Goal: Task Accomplishment & Management: Use online tool/utility

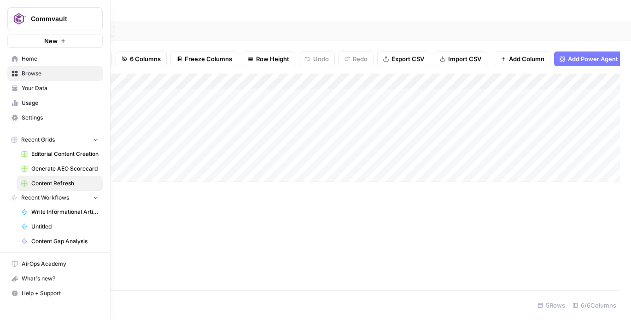
click at [14, 56] on icon at bounding box center [15, 59] width 6 height 6
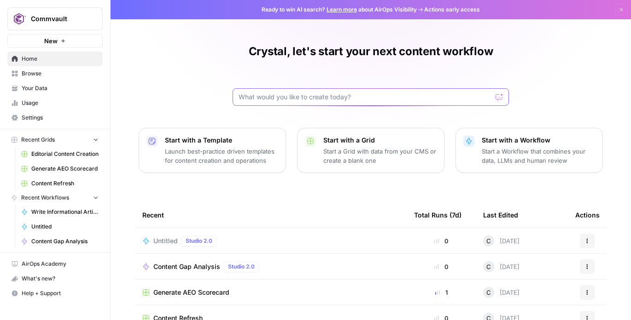
click at [271, 99] on input "text" at bounding box center [364, 97] width 253 height 9
click at [339, 99] on input "text" at bounding box center [364, 97] width 253 height 9
paste input "I want to create an inventory of all content listed on the Commvault resources …"
type input "I want to create an inventory of all content listed on the Commvault resources …"
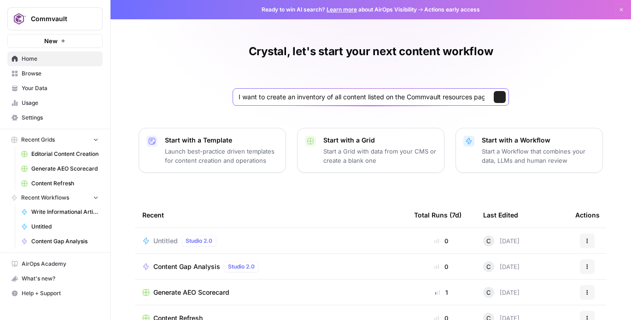
scroll to position [0, 891]
click button "Send" at bounding box center [499, 97] width 12 height 12
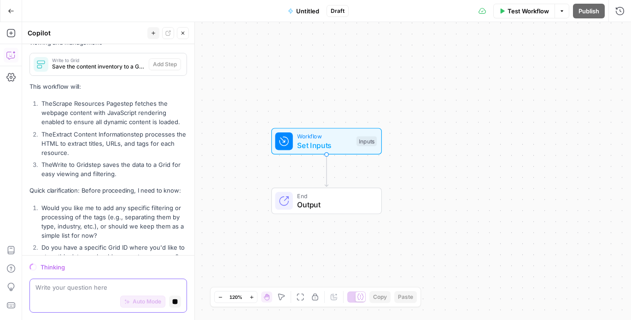
scroll to position [578, 0]
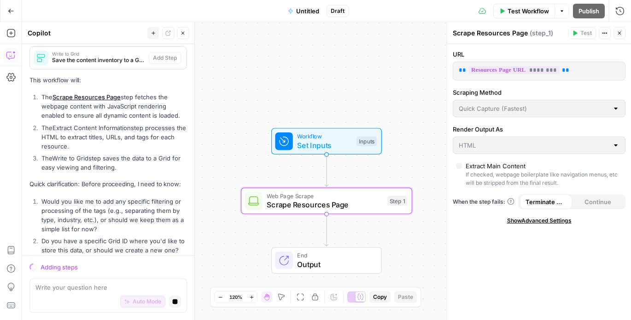
click at [99, 292] on div "Auto Mode Stop generating" at bounding box center [107, 302] width 145 height 20
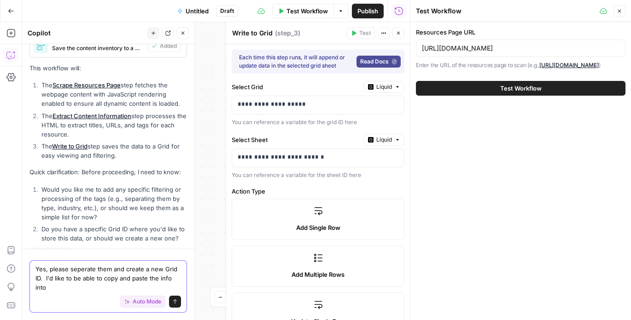
scroll to position [614, 0]
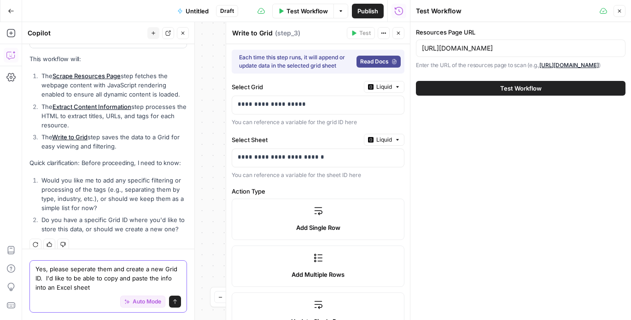
type textarea "Yes, please seperate them and create a new Grid ID. I'd like to be able to copy…"
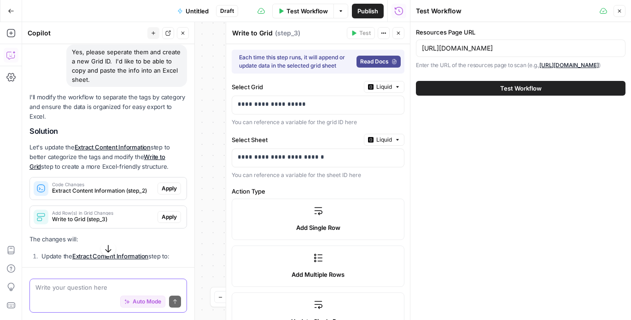
scroll to position [817, 0]
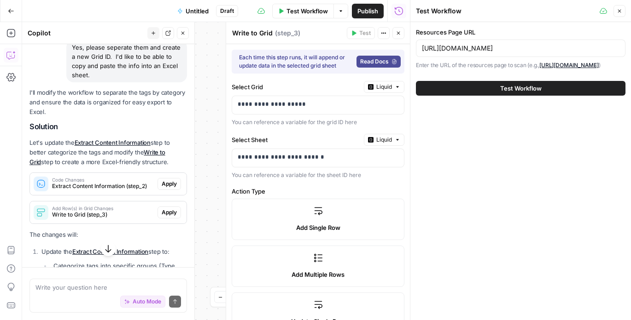
click at [167, 180] on span "Apply" at bounding box center [169, 184] width 15 height 8
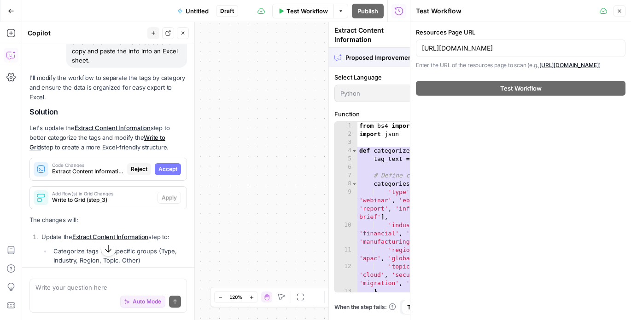
scroll to position [802, 0]
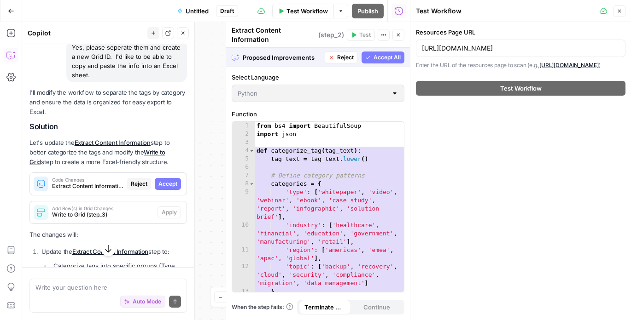
click at [167, 180] on span "Accept" at bounding box center [167, 184] width 19 height 8
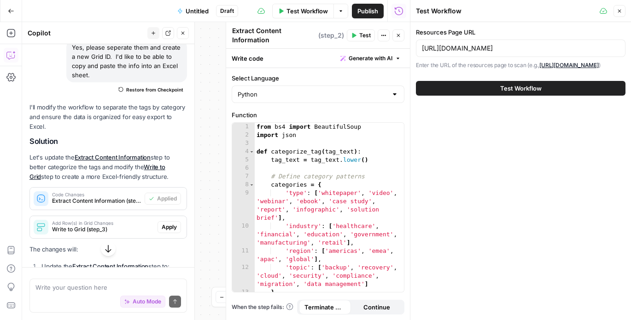
click at [168, 223] on span "Apply" at bounding box center [169, 227] width 15 height 8
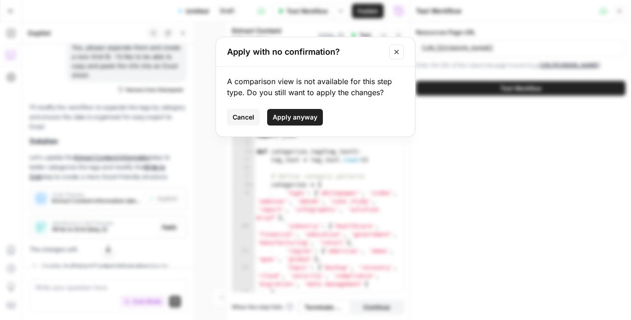
click at [245, 117] on span "Cancel" at bounding box center [243, 117] width 22 height 9
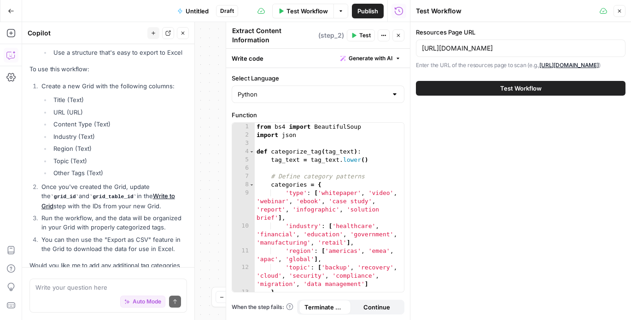
scroll to position [1172, 0]
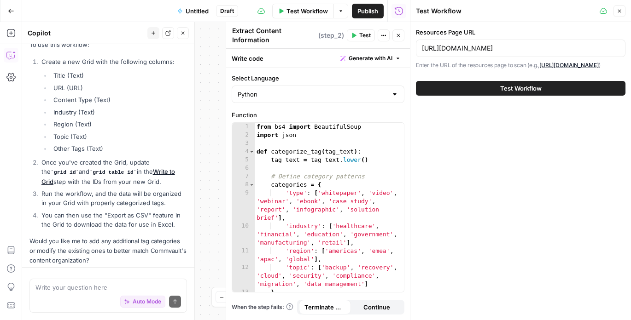
click at [479, 96] on button "Test Workflow" at bounding box center [520, 88] width 209 height 15
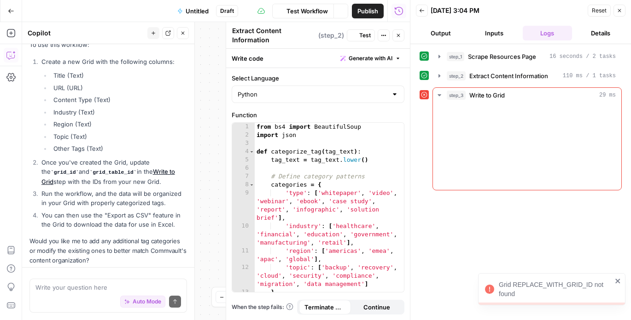
scroll to position [1172, 0]
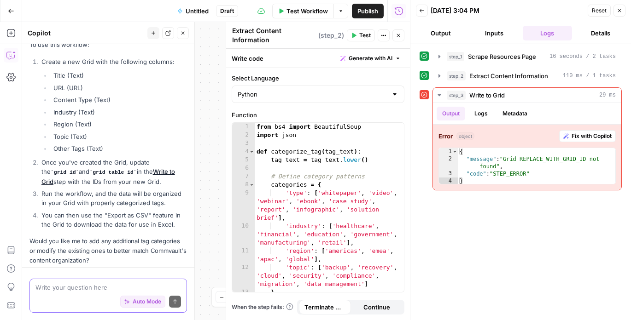
click at [74, 292] on textarea at bounding box center [107, 287] width 145 height 9
type textarea "No thanks"
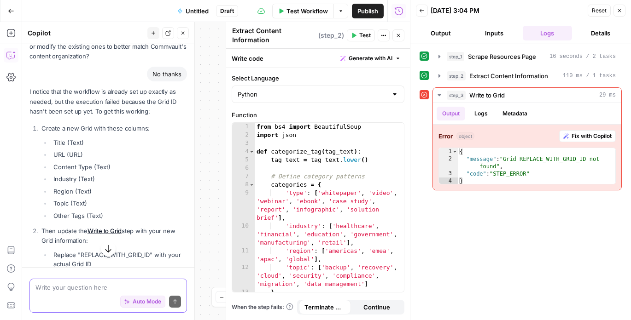
scroll to position [1376, 0]
type textarea "can you do that for me"
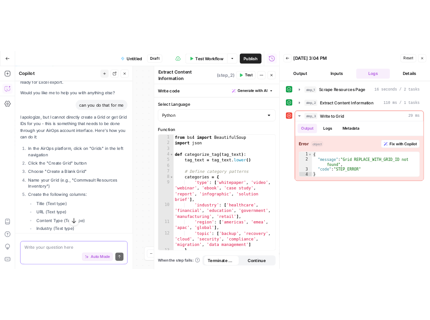
scroll to position [1654, 0]
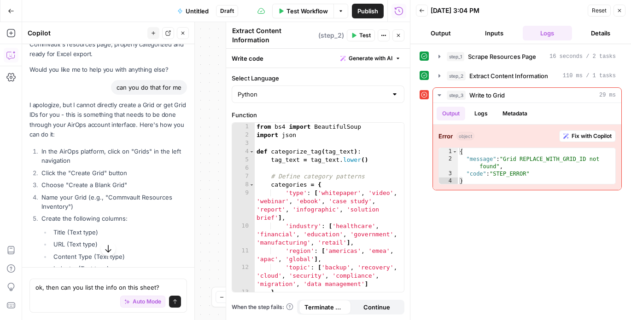
click at [151, 292] on div "Auto Mode Send" at bounding box center [107, 302] width 145 height 20
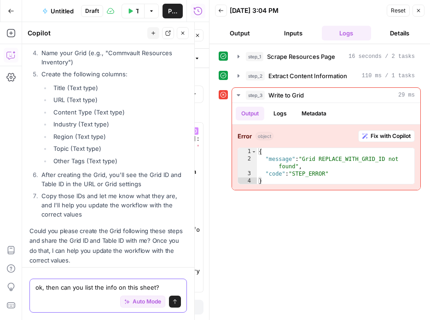
scroll to position [651, 0]
click at [101, 288] on textarea "ok, then can you list the info on this sheet?" at bounding box center [107, 287] width 145 height 9
drag, startPoint x: 167, startPoint y: 287, endPoint x: -15, endPoint y: 261, distance: 183.3
click at [0, 261] on html "Commvault New Home Browse Your Data Usage Settings Recent Grids Resources Inven…" at bounding box center [215, 160] width 430 height 320
type textarea "where can i find the grid ID and table ID?"
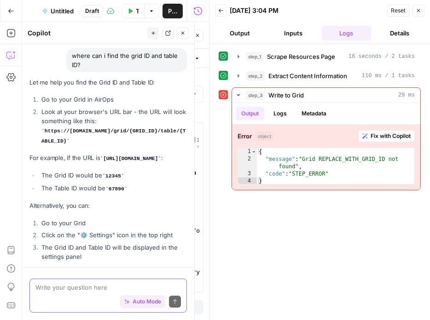
scroll to position [2061, 0]
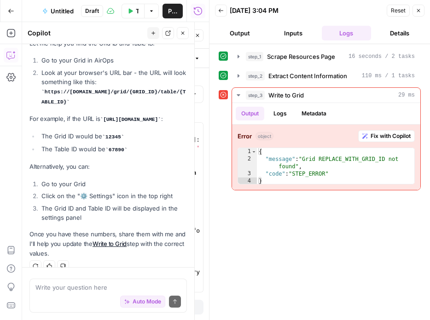
click at [85, 146] on div "Let me help you find the Grid ID and Table ID: Go to your Grid in AirOps Look a…" at bounding box center [107, 149] width 157 height 220
click at [102, 288] on textarea at bounding box center [107, 287] width 145 height 9
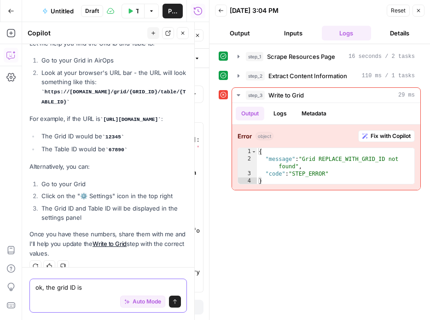
paste textarea "28662"
paste textarea "36562"
type textarea "ok, the grid ID is 28662 and the table ID is 36562"
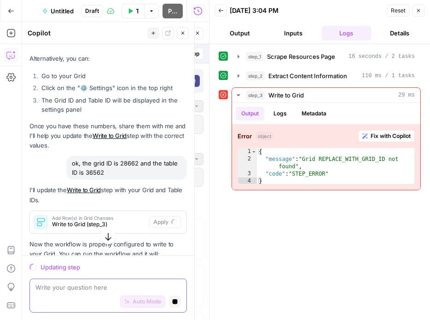
scroll to position [2128, 0]
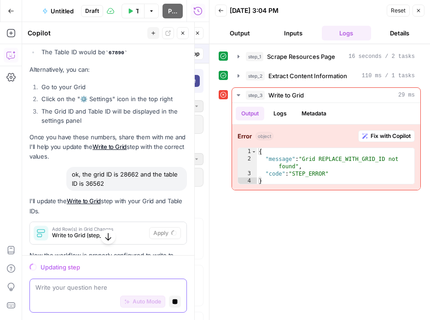
type input "type_tags"
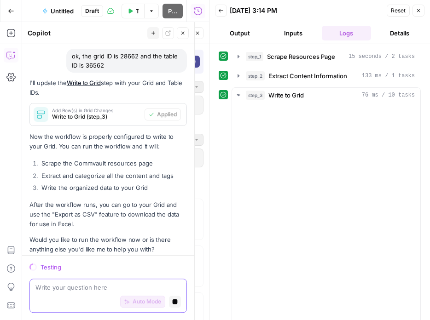
scroll to position [2305, 0]
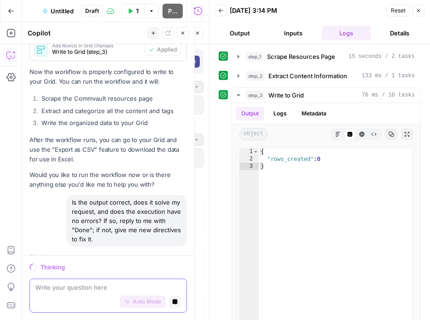
click at [89, 288] on textarea at bounding box center [107, 287] width 145 height 9
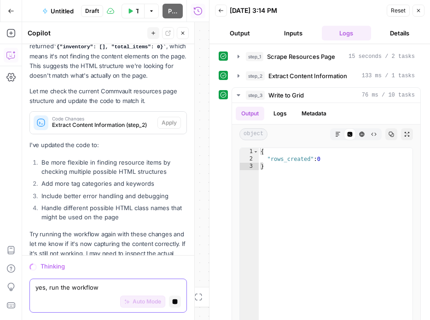
scroll to position [2559, 0]
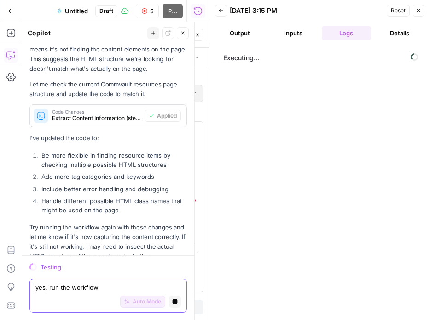
type textarea "yes, run the workflow"
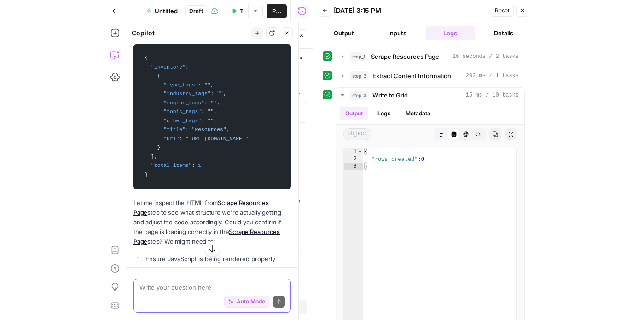
scroll to position [3030, 0]
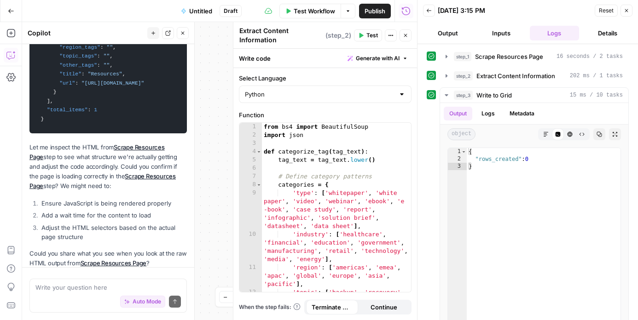
click at [107, 260] on link "Scrape Resources Page" at bounding box center [114, 263] width 66 height 7
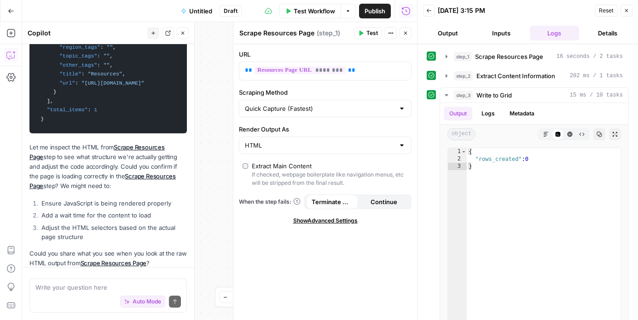
click at [371, 31] on span "Test" at bounding box center [372, 33] width 12 height 8
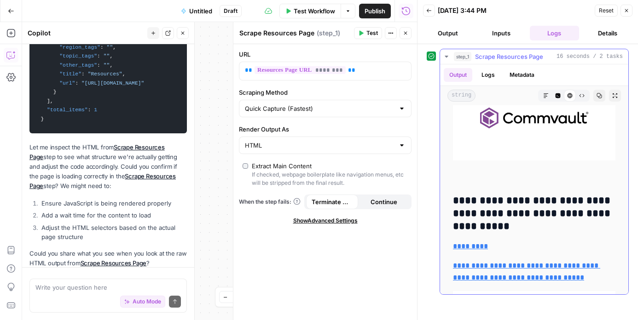
scroll to position [1219, 0]
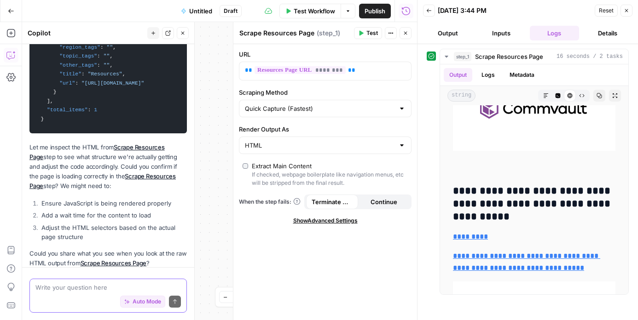
click at [90, 290] on textarea at bounding box center [107, 287] width 145 height 9
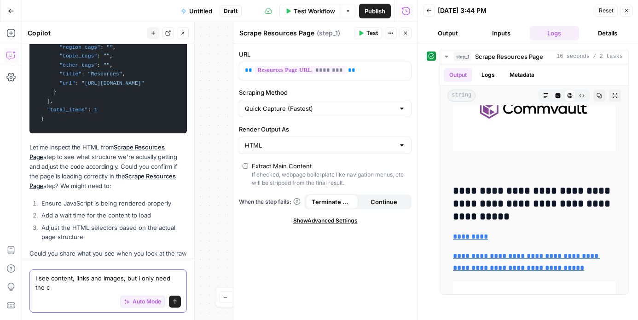
scroll to position [3040, 0]
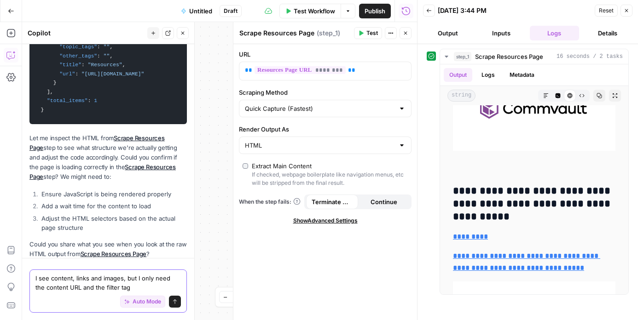
type textarea "I see content, links and images, but I only need the content URL and the filter…"
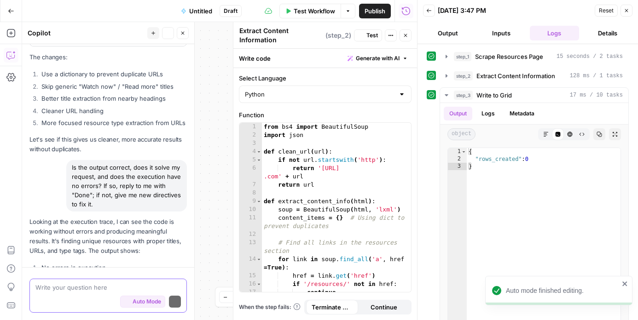
scroll to position [3755, 0]
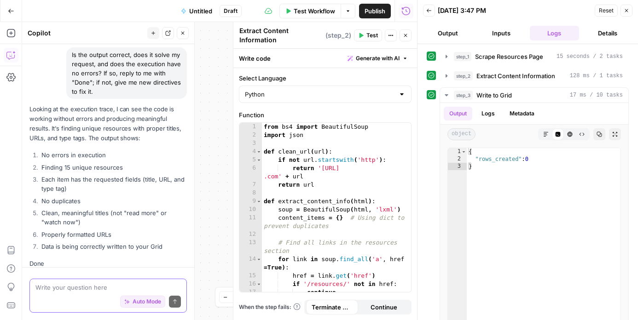
click at [90, 285] on textarea at bounding box center [107, 287] width 145 height 9
type textarea "I don't see anything in my grid"
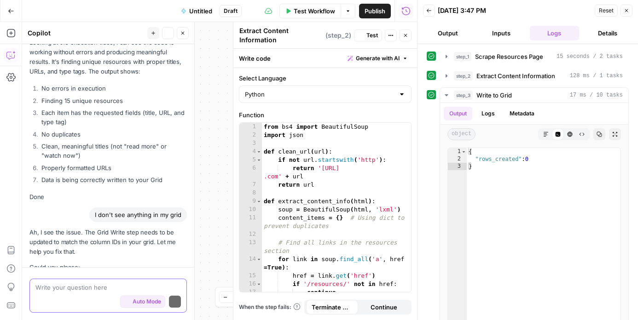
scroll to position [3934, 0]
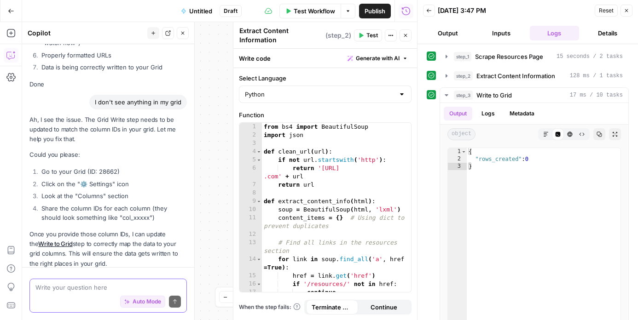
click at [58, 285] on textarea at bounding box center [107, 287] width 145 height 9
click at [52, 281] on div "Write your question here Auto Mode Send" at bounding box center [107, 296] width 157 height 34
type textarea "I'm not finding the columns ID for my grid"
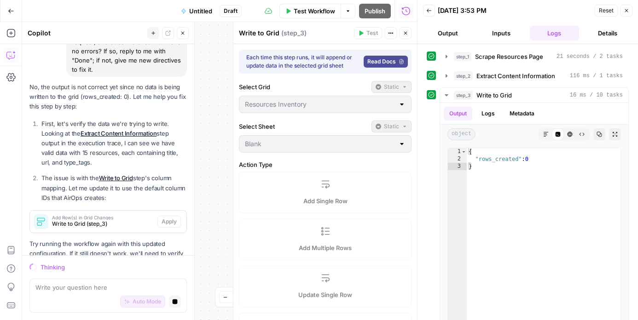
scroll to position [4679, 0]
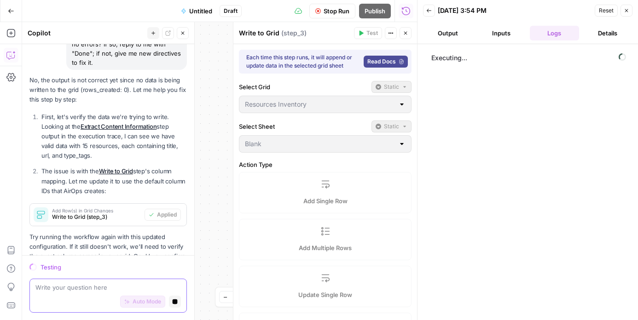
click at [84, 292] on textarea at bounding box center [107, 287] width 145 height 9
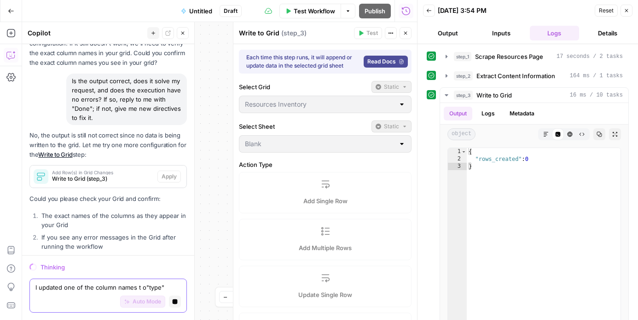
scroll to position [4889, 0]
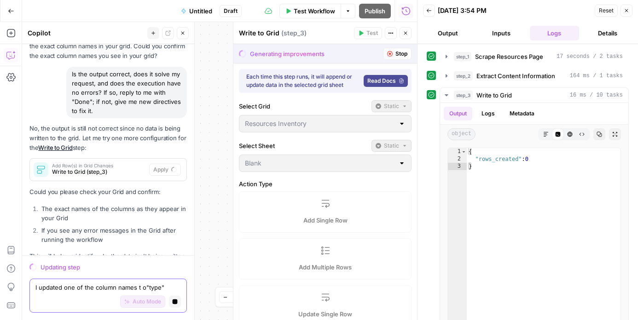
click at [142, 287] on textarea "I updated one of the column names t o"type"" at bounding box center [107, 287] width 145 height 9
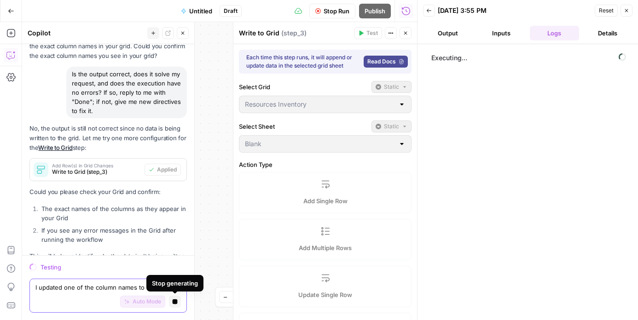
type textarea "I updated one of the column names to "type""
click at [155, 294] on div "Auto Mode Stop generating" at bounding box center [107, 302] width 145 height 20
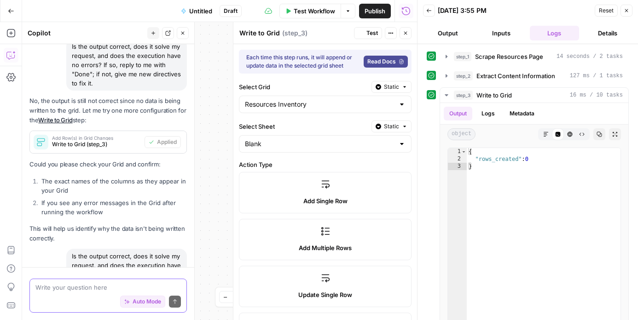
scroll to position [5170, 0]
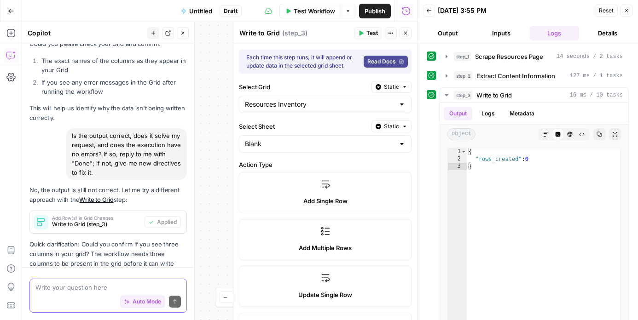
click at [77, 292] on textarea at bounding box center [107, 287] width 145 height 9
type textarea "yes, there is a title, URL and type column in my grid"
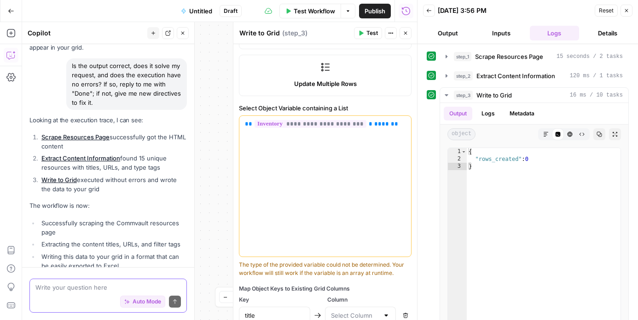
scroll to position [351, 0]
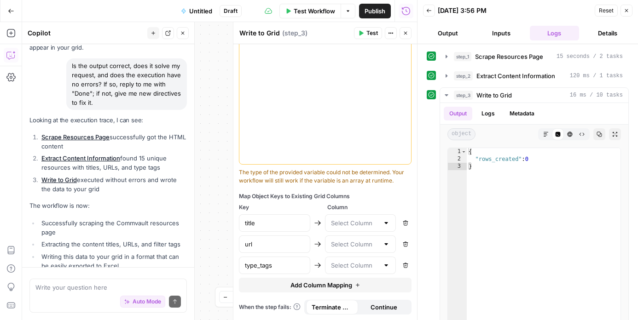
click at [387, 222] on div at bounding box center [385, 223] width 7 height 9
click at [337, 247] on span "Title" at bounding box center [359, 246] width 52 height 9
type input "Title"
click at [386, 246] on div at bounding box center [385, 244] width 7 height 9
click at [338, 278] on span "URL" at bounding box center [359, 280] width 52 height 9
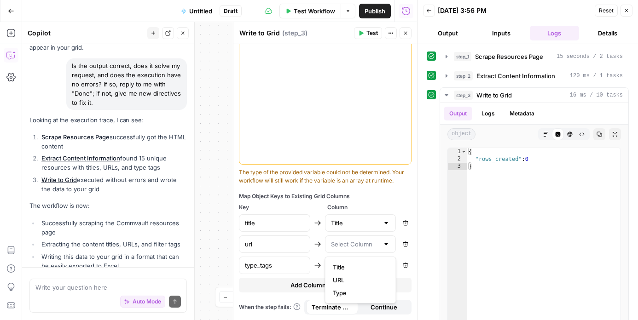
type input "URL"
click at [388, 266] on div at bounding box center [385, 265] width 7 height 9
click at [343, 243] on span "Type" at bounding box center [359, 242] width 52 height 9
type input "Type"
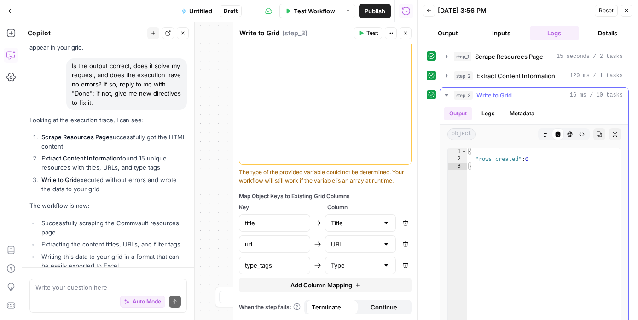
type textarea "*"
click at [470, 227] on div "{ "rows_created" : 0 }" at bounding box center [544, 246] width 154 height 196
click at [382, 306] on span "Continue" at bounding box center [384, 307] width 27 height 9
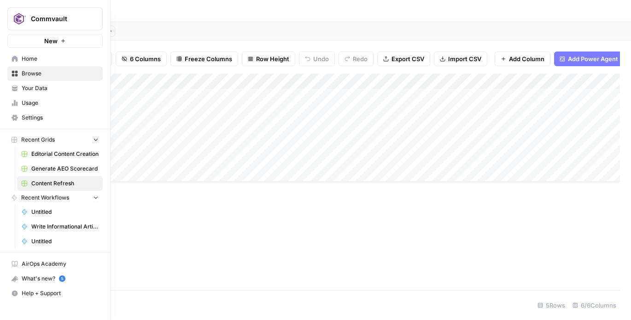
click at [13, 58] on icon at bounding box center [15, 59] width 6 height 6
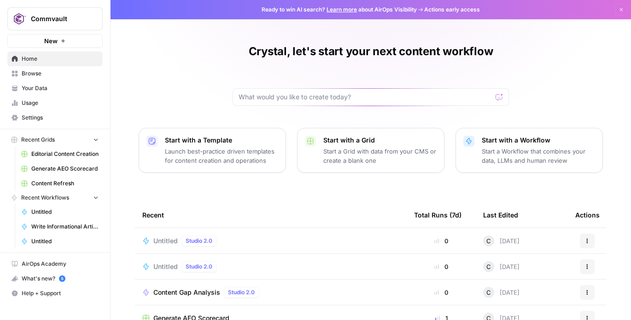
click at [353, 161] on p "Start a Grid with data from your CMS or create a blank one" at bounding box center [379, 156] width 113 height 18
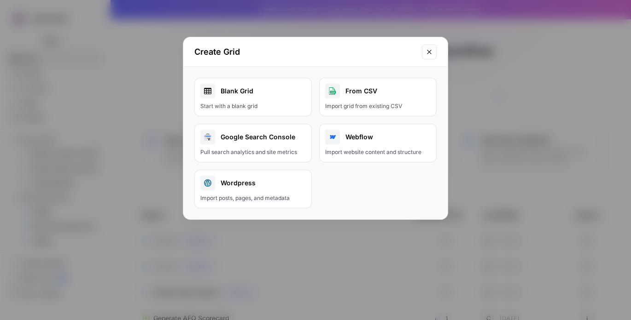
click at [242, 95] on div "Blank Grid" at bounding box center [252, 91] width 105 height 15
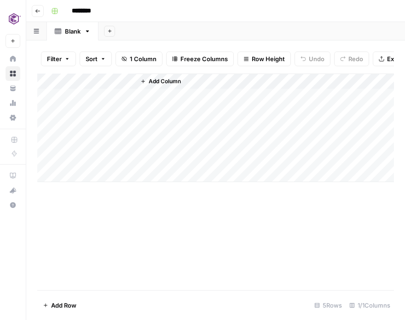
click at [90, 13] on input "********" at bounding box center [94, 11] width 52 height 15
type input "**********"
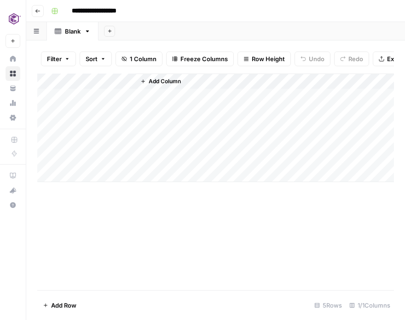
click at [89, 87] on div "Add Column" at bounding box center [215, 128] width 357 height 109
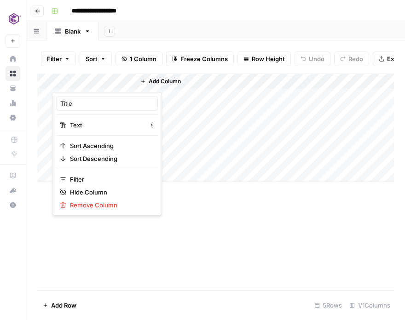
click at [193, 128] on div "Add Column" at bounding box center [264, 128] width 259 height 109
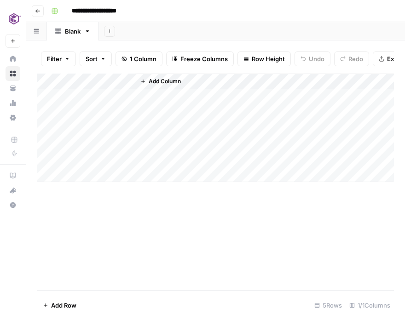
click at [167, 83] on span "Add Column" at bounding box center [165, 81] width 32 height 8
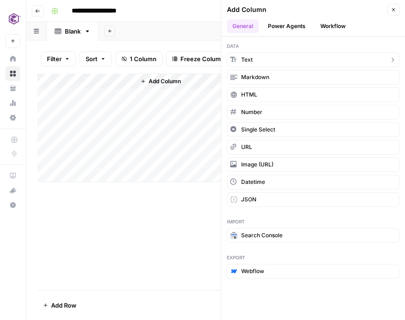
click at [255, 59] on button "Text" at bounding box center [313, 59] width 173 height 15
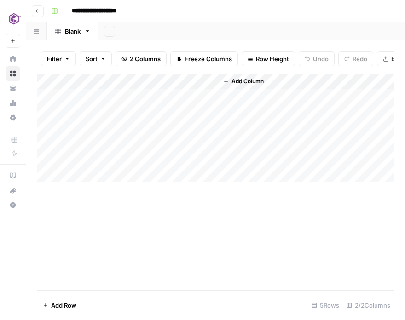
click at [159, 81] on div "Add Column" at bounding box center [215, 128] width 357 height 109
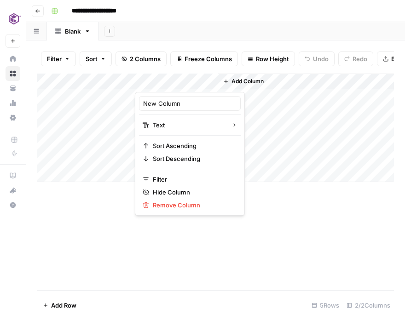
click at [159, 81] on div at bounding box center [176, 83] width 83 height 18
click at [211, 80] on div at bounding box center [176, 83] width 83 height 18
click at [169, 85] on div at bounding box center [176, 83] width 83 height 18
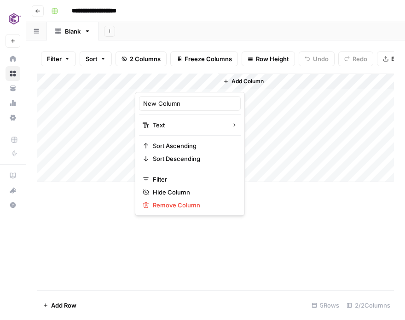
drag, startPoint x: 169, startPoint y: 85, endPoint x: 154, endPoint y: 81, distance: 15.5
click at [154, 81] on div at bounding box center [176, 83] width 83 height 18
click at [165, 106] on input "New Column" at bounding box center [189, 103] width 93 height 9
drag, startPoint x: 193, startPoint y: 101, endPoint x: 123, endPoint y: 94, distance: 69.8
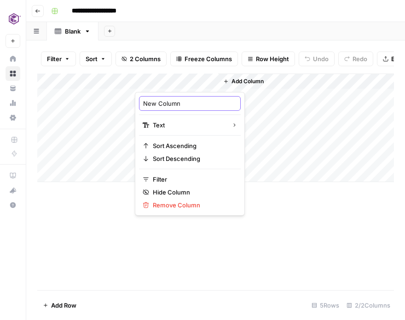
click at [123, 94] on body "**********" at bounding box center [202, 160] width 405 height 320
type input "N"
type input "URL"
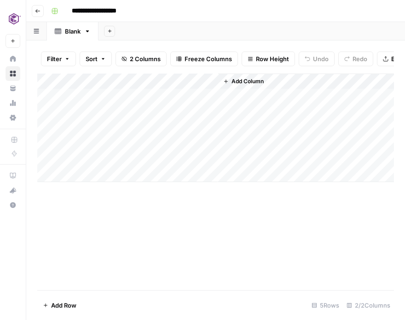
click at [238, 82] on span "Add Column" at bounding box center [248, 81] width 32 height 8
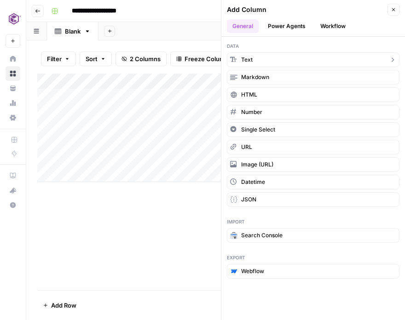
click at [245, 64] on span "Text" at bounding box center [247, 60] width 12 height 8
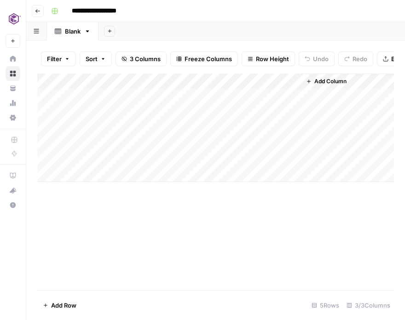
click at [244, 79] on div "Add Column" at bounding box center [215, 128] width 357 height 109
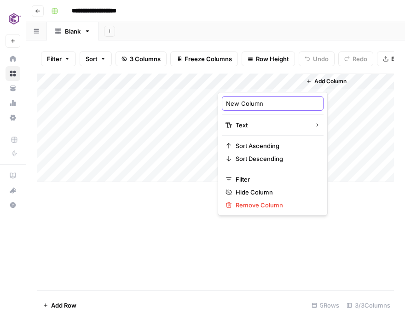
click at [244, 104] on input "New Column" at bounding box center [272, 103] width 93 height 9
type input "N"
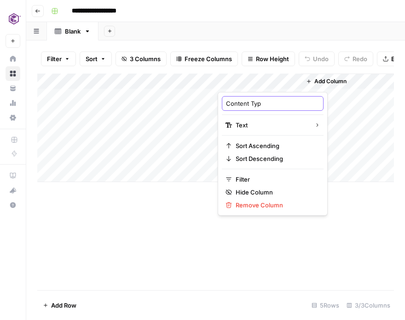
type input "Content Type"
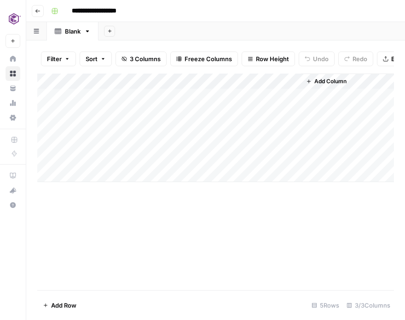
click at [330, 80] on span "Add Column" at bounding box center [330, 81] width 32 height 8
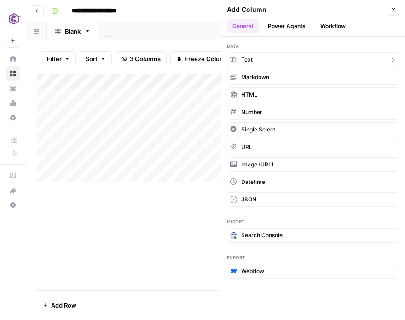
click at [250, 58] on span "Text" at bounding box center [247, 60] width 12 height 8
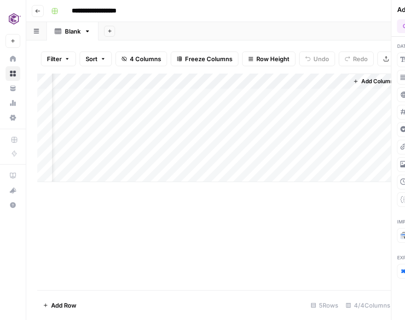
scroll to position [0, 41]
click at [232, 79] on div "Add Column" at bounding box center [215, 128] width 357 height 109
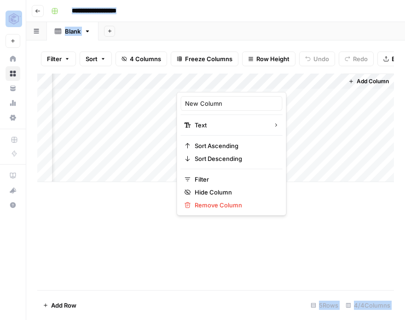
click at [232, 79] on div at bounding box center [218, 83] width 83 height 18
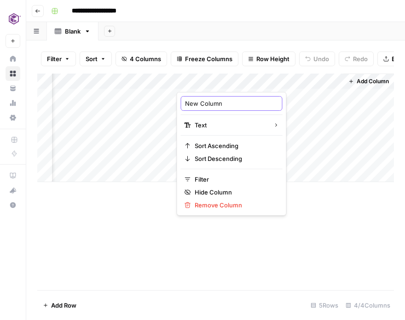
drag, startPoint x: 225, startPoint y: 102, endPoint x: 167, endPoint y: 102, distance: 58.0
click at [165, 103] on body "**********" at bounding box center [202, 160] width 405 height 320
type input "N"
type input "Content Type"
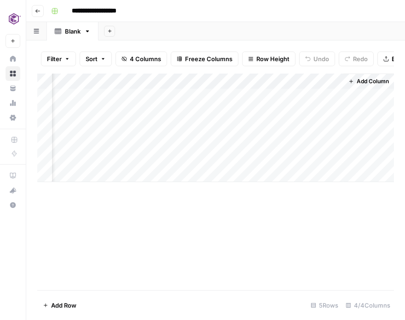
click at [292, 114] on div "Add Column" at bounding box center [215, 128] width 357 height 109
click at [295, 77] on div "Add Column" at bounding box center [215, 128] width 357 height 109
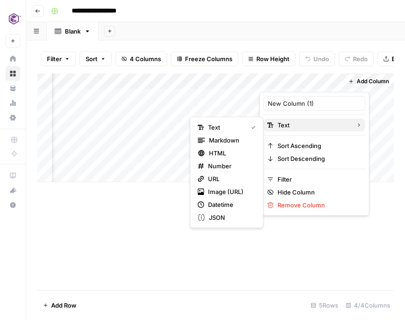
click at [285, 127] on span "Text" at bounding box center [313, 125] width 71 height 9
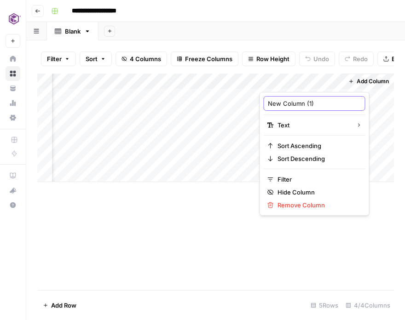
click at [287, 105] on input "New Column (1)" at bounding box center [314, 103] width 93 height 9
type input "Region"
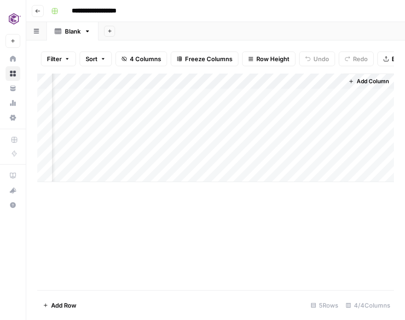
click at [367, 80] on span "Add Column" at bounding box center [373, 81] width 32 height 8
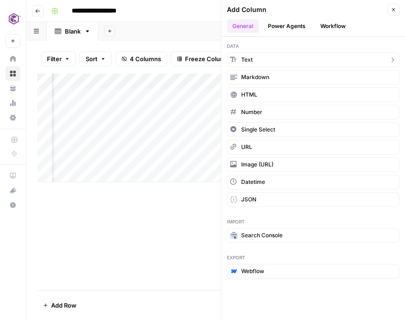
click at [249, 60] on span "Text" at bounding box center [247, 60] width 12 height 8
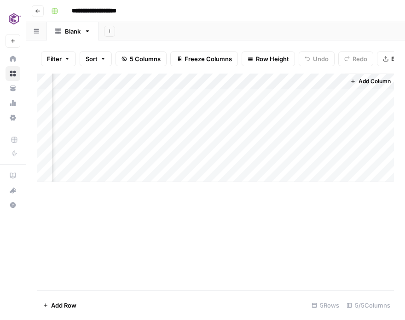
scroll to position [0, 124]
click at [276, 80] on div "Add Column" at bounding box center [215, 128] width 357 height 109
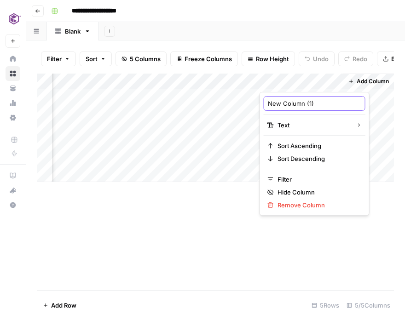
drag, startPoint x: 318, startPoint y: 104, endPoint x: 232, endPoint y: 100, distance: 86.1
click at [232, 100] on body "**********" at bounding box center [202, 160] width 405 height 320
type input "N"
type input "Topic"
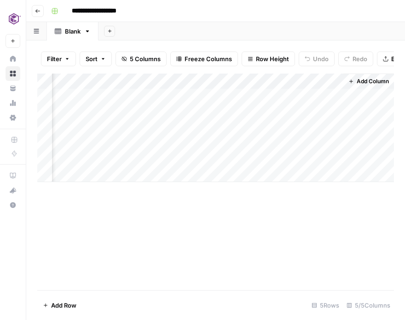
click at [366, 128] on div "Add Column" at bounding box center [368, 128] width 51 height 109
click at [375, 83] on span "Add Column" at bounding box center [373, 81] width 32 height 8
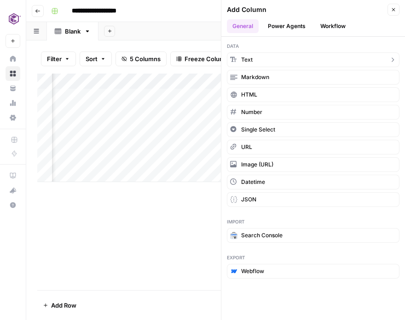
click at [247, 60] on span "Text" at bounding box center [247, 60] width 12 height 8
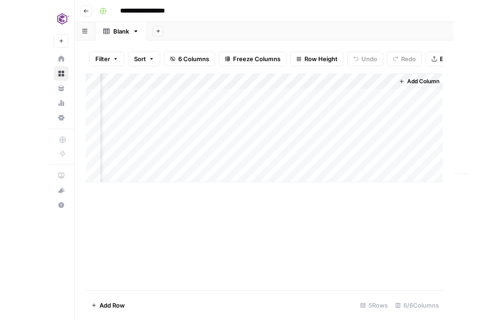
scroll to position [0, 207]
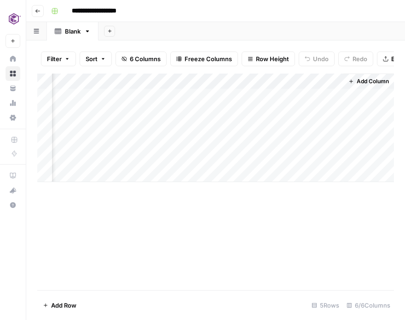
click at [283, 81] on div "Add Column" at bounding box center [215, 128] width 357 height 109
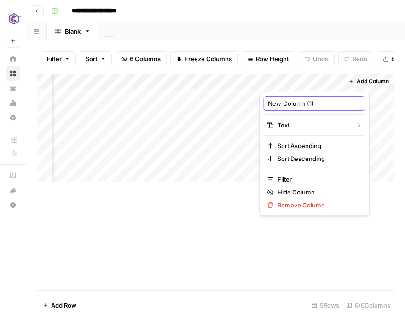
drag, startPoint x: 320, startPoint y: 103, endPoint x: 222, endPoint y: 98, distance: 97.7
click at [222, 98] on body "**********" at bounding box center [202, 160] width 405 height 320
type input "N"
type input "Other Tags"
click at [132, 164] on div "Add Column" at bounding box center [215, 128] width 357 height 109
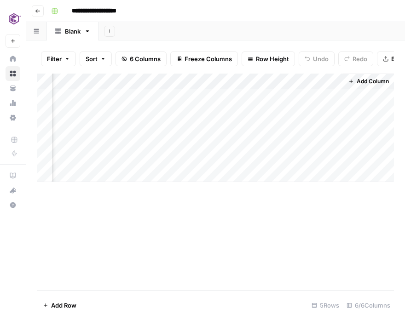
click at [88, 35] on link "Blank" at bounding box center [73, 31] width 52 height 18
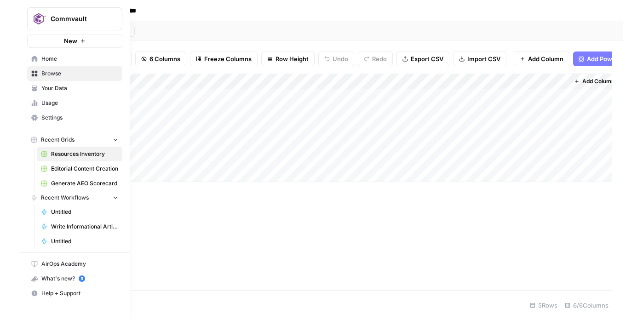
scroll to position [0, 0]
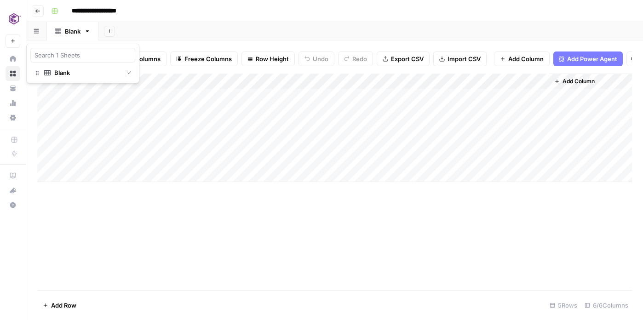
click at [39, 33] on icon "button" at bounding box center [36, 31] width 5 height 5
click at [58, 72] on div "Blank" at bounding box center [62, 72] width 16 height 9
click at [88, 30] on icon "button" at bounding box center [87, 31] width 3 height 2
click at [38, 29] on icon "button" at bounding box center [36, 31] width 5 height 5
click at [173, 23] on div "Add Sheet" at bounding box center [370, 31] width 545 height 18
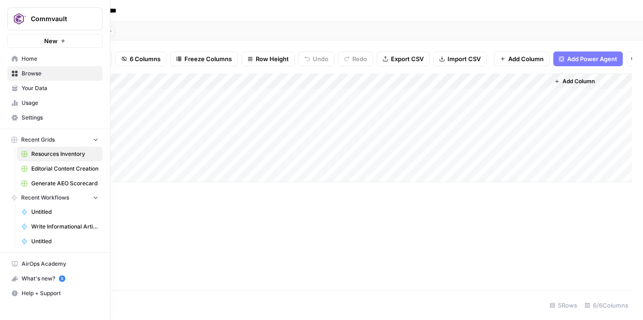
click at [13, 57] on icon at bounding box center [15, 59] width 6 height 6
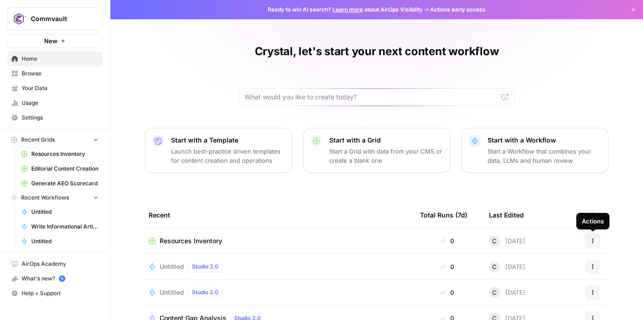
click at [593, 240] on icon "button" at bounding box center [593, 240] width 1 height 1
click at [207, 237] on span "Resources Inventory" at bounding box center [191, 241] width 63 height 9
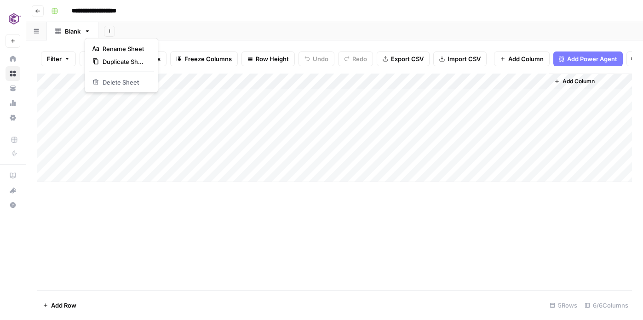
click at [88, 32] on icon "button" at bounding box center [87, 31] width 6 height 6
click at [36, 32] on icon "button" at bounding box center [37, 31] width 6 height 5
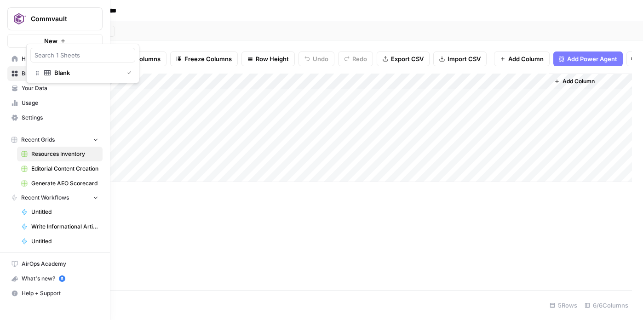
click at [29, 114] on span "Settings" at bounding box center [60, 118] width 77 height 8
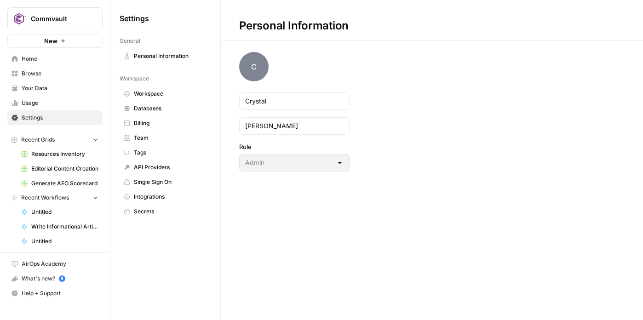
click at [232, 253] on div "Personal Information C Crystal Berry Role Admin" at bounding box center [432, 160] width 423 height 320
click at [93, 154] on span "Resources Inventory" at bounding box center [64, 154] width 67 height 8
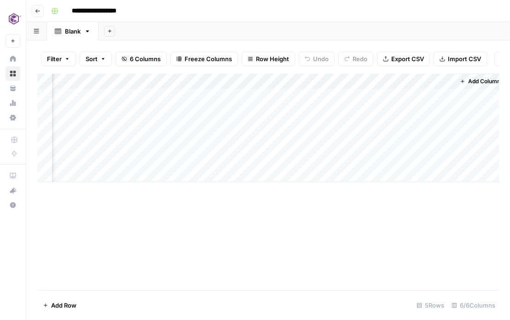
scroll to position [0, 102]
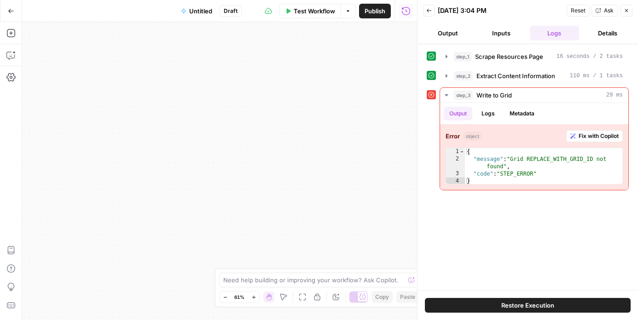
click at [429, 301] on button "Restore Execution" at bounding box center [528, 305] width 206 height 15
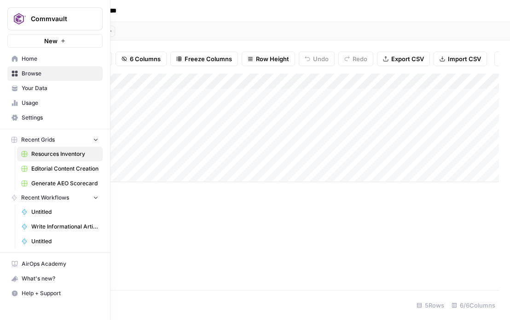
click at [15, 54] on link "Home" at bounding box center [54, 59] width 95 height 15
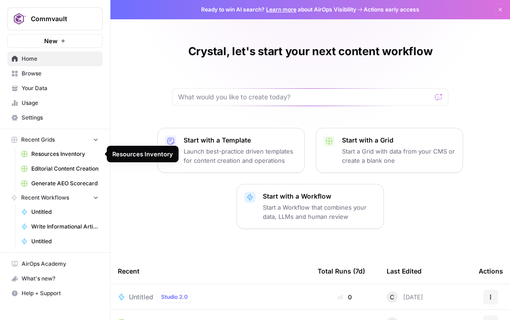
click at [52, 153] on span "Resources Inventory" at bounding box center [64, 154] width 67 height 8
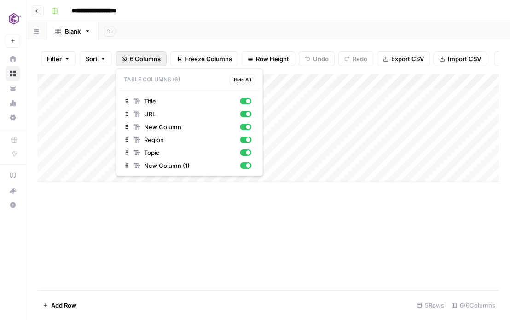
click at [127, 58] on button "6 Columns" at bounding box center [141, 59] width 51 height 15
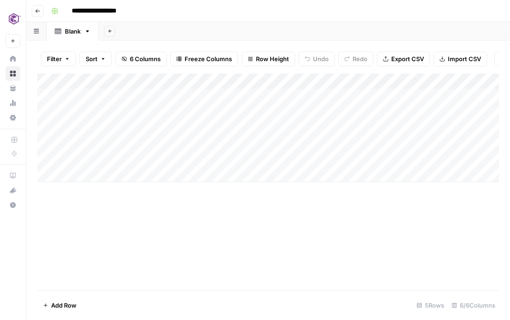
click at [127, 58] on button "6 Columns" at bounding box center [141, 59] width 51 height 15
click at [125, 57] on icon "button" at bounding box center [125, 59] width 6 height 6
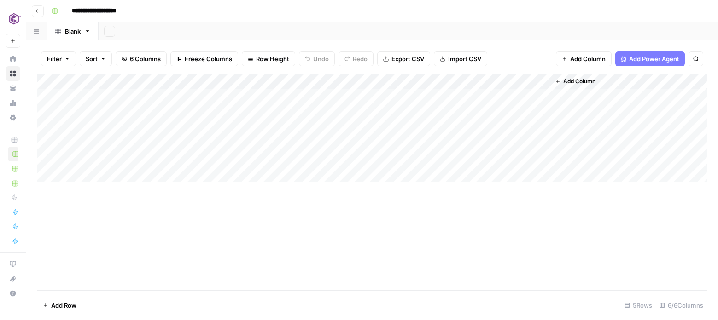
click at [88, 33] on icon "button" at bounding box center [87, 31] width 6 height 6
click at [177, 22] on header "**********" at bounding box center [371, 11] width 691 height 22
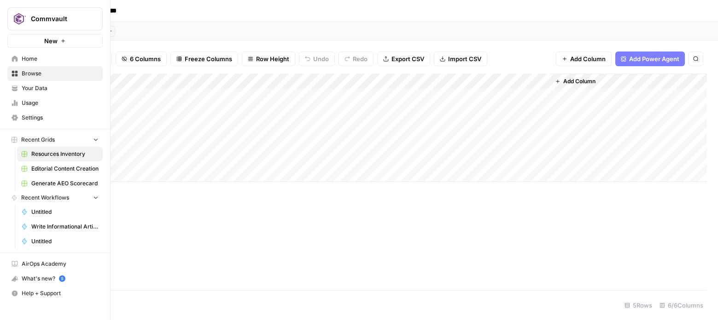
click at [73, 154] on span "Resources Inventory" at bounding box center [64, 154] width 67 height 8
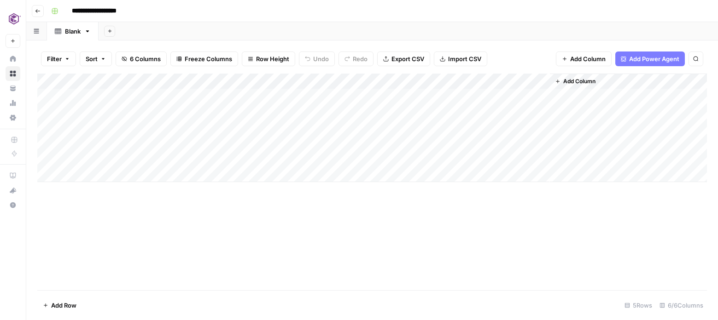
click at [153, 56] on span "6 Columns" at bounding box center [145, 58] width 31 height 9
click at [140, 58] on span "6 Columns" at bounding box center [145, 58] width 31 height 9
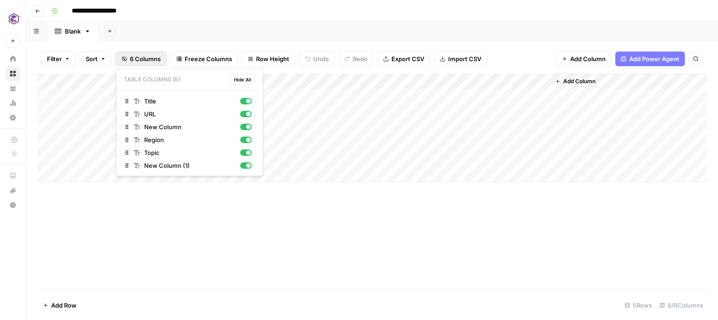
click at [140, 58] on span "6 Columns" at bounding box center [145, 58] width 31 height 9
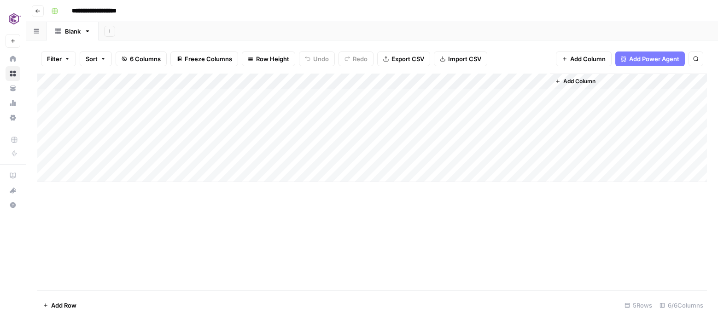
click at [80, 82] on div "Add Column" at bounding box center [371, 128] width 669 height 109
click at [128, 81] on div at bounding box center [93, 83] width 83 height 18
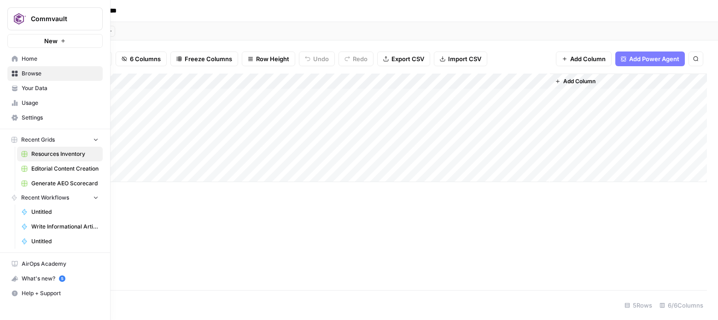
click at [16, 62] on icon at bounding box center [15, 59] width 6 height 6
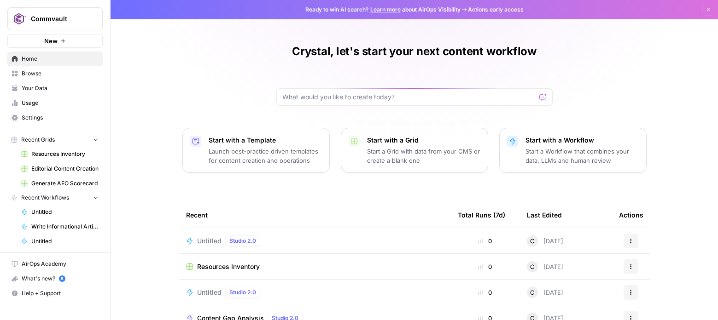
click at [40, 121] on span "Settings" at bounding box center [60, 118] width 77 height 8
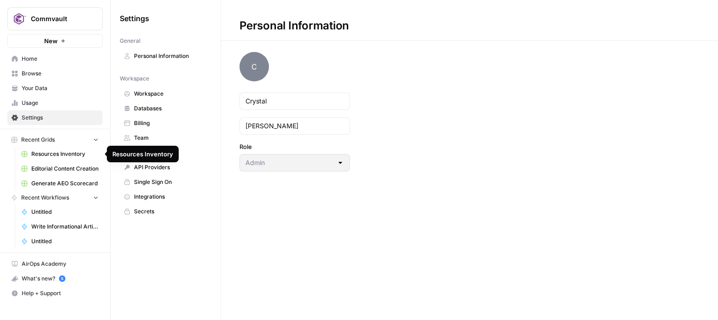
click at [77, 155] on span "Resources Inventory" at bounding box center [64, 154] width 67 height 8
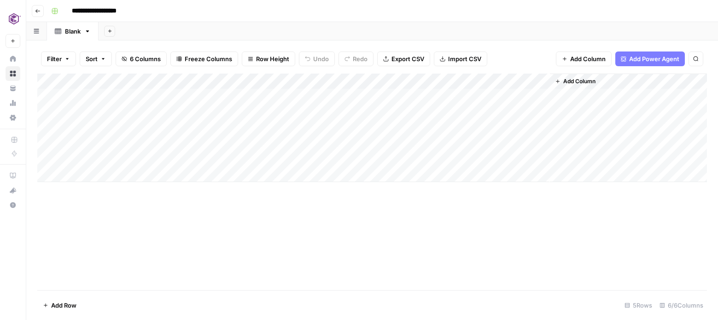
click at [146, 8] on div "**********" at bounding box center [377, 11] width 661 height 15
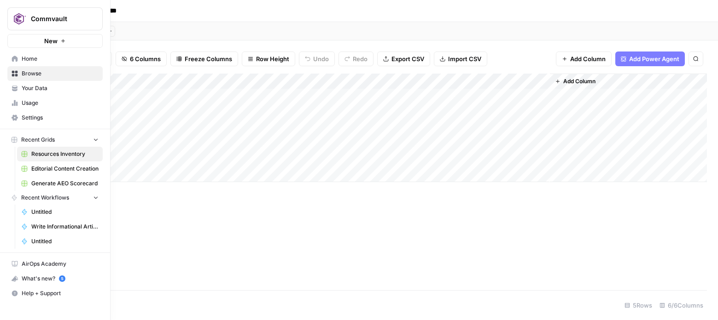
click at [14, 118] on icon at bounding box center [15, 118] width 6 height 6
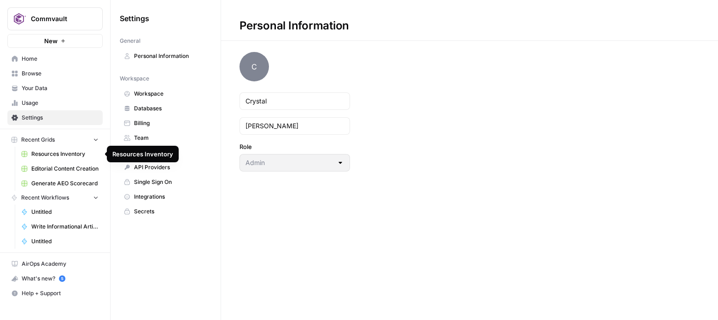
click at [55, 148] on link "Resources Inventory" at bounding box center [60, 154] width 86 height 15
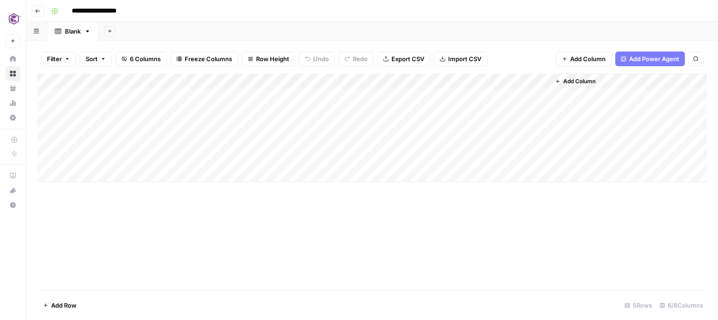
click at [246, 81] on div "Add Column" at bounding box center [371, 128] width 669 height 109
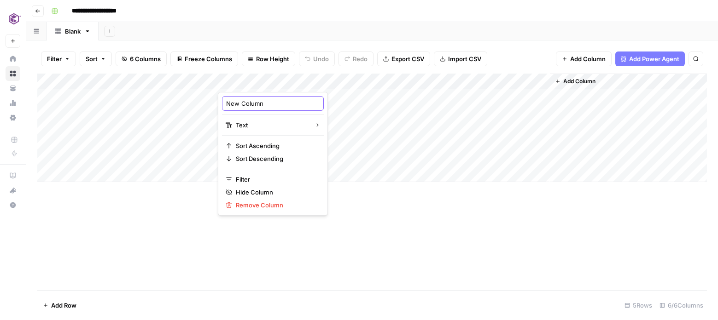
click at [253, 104] on input "New Column" at bounding box center [272, 103] width 93 height 9
type input "N"
type input "Type"
click at [391, 175] on div "Add Column" at bounding box center [371, 128] width 669 height 109
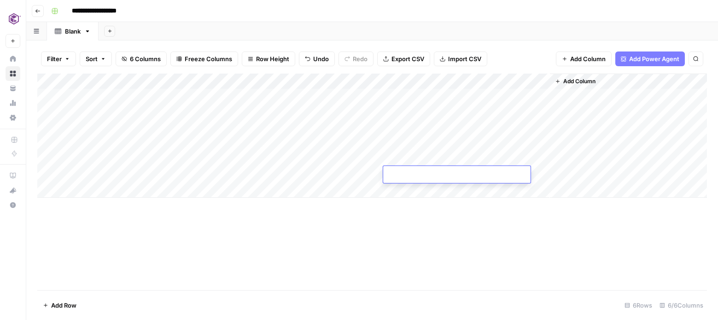
click at [270, 81] on div "Add Column" at bounding box center [371, 136] width 669 height 124
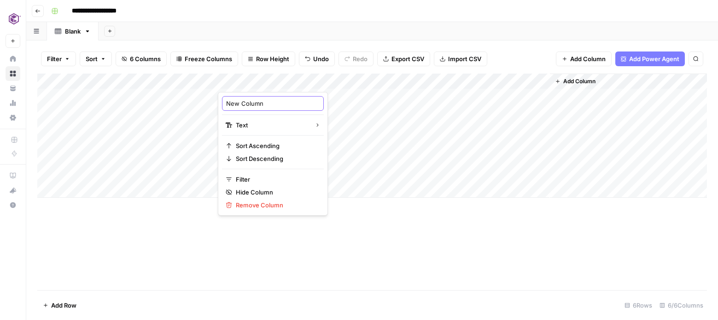
click at [255, 103] on input "New Column" at bounding box center [272, 103] width 93 height 9
click at [266, 104] on input "New Column" at bounding box center [272, 103] width 93 height 9
type input "N"
type input "Type"
click at [265, 126] on div "Add Column" at bounding box center [371, 136] width 669 height 124
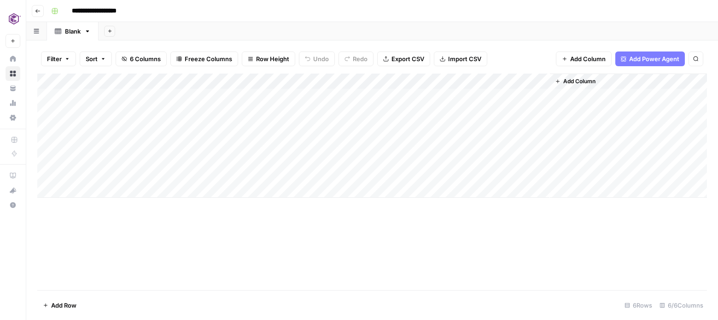
click at [502, 82] on div "Add Column" at bounding box center [371, 136] width 669 height 124
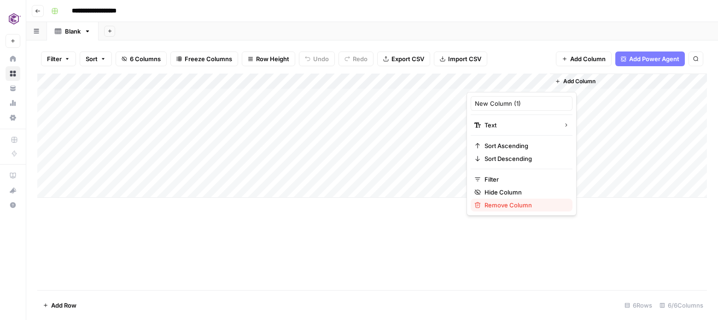
click at [502, 203] on span "Remove Column" at bounding box center [524, 205] width 81 height 9
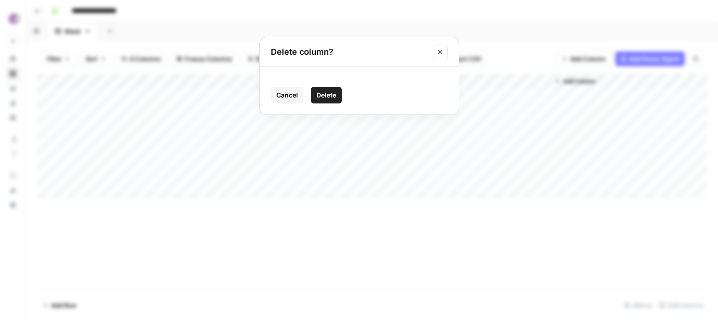
click at [325, 93] on span "Delete" at bounding box center [326, 95] width 20 height 9
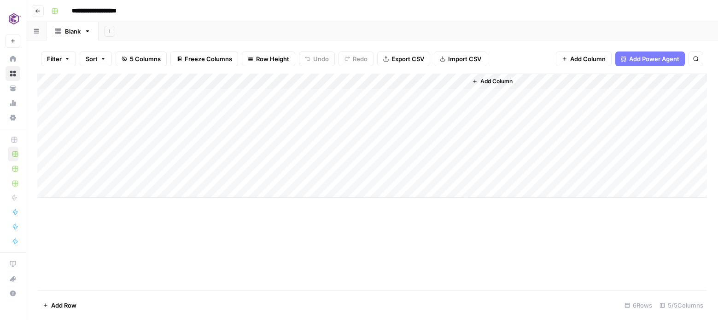
click at [376, 79] on div "Add Column" at bounding box center [371, 136] width 669 height 124
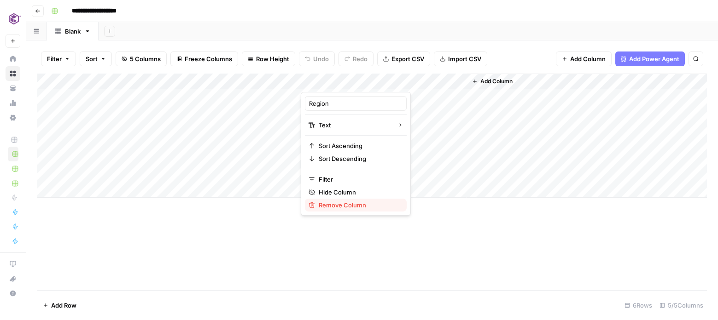
click at [354, 203] on span "Remove Column" at bounding box center [359, 205] width 81 height 9
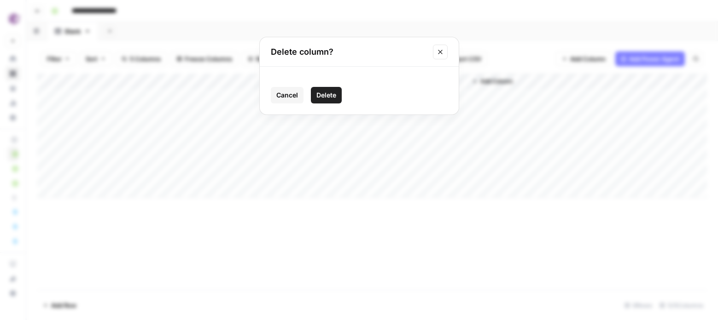
click at [325, 92] on span "Delete" at bounding box center [326, 95] width 20 height 9
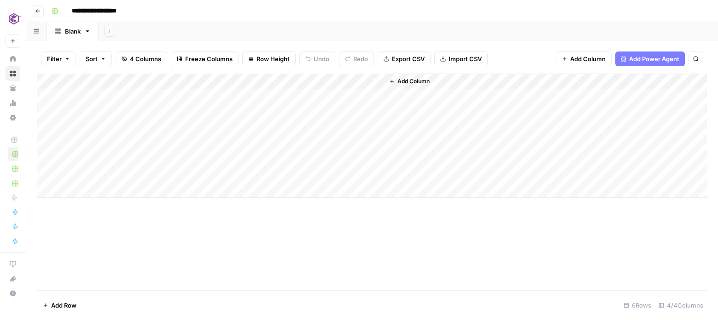
click at [378, 81] on div "Add Column" at bounding box center [371, 136] width 669 height 124
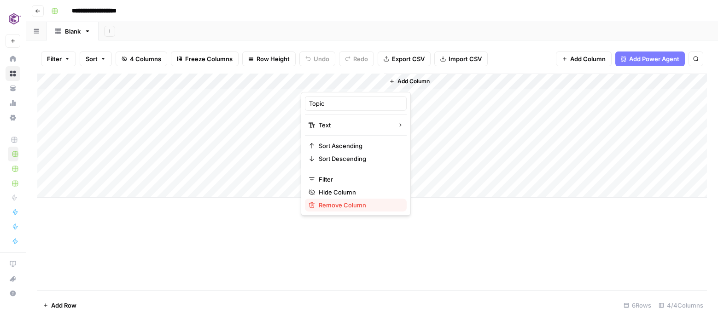
click at [350, 203] on span "Remove Column" at bounding box center [359, 205] width 81 height 9
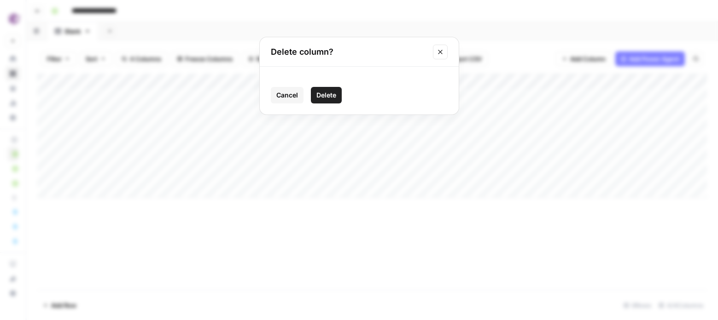
click at [328, 101] on button "Delete" at bounding box center [326, 95] width 31 height 17
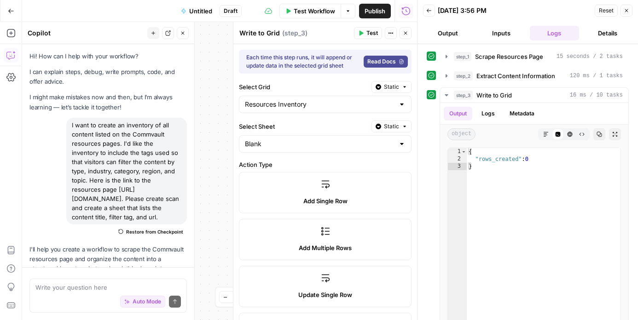
scroll to position [351, 0]
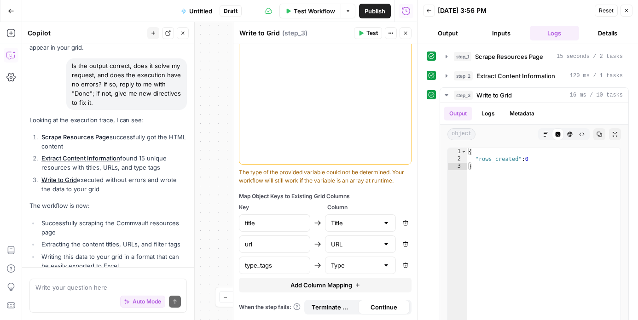
click at [379, 307] on span "Continue" at bounding box center [384, 307] width 27 height 9
click at [112, 286] on textarea at bounding box center [107, 287] width 145 height 9
click at [126, 288] on textarea at bounding box center [107, 287] width 145 height 9
type textarea "I still do not see anything in my grid"
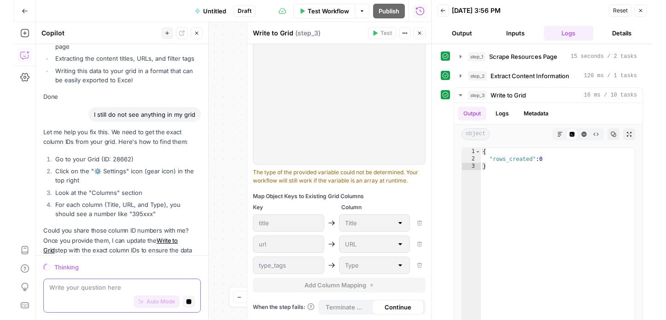
scroll to position [5823, 0]
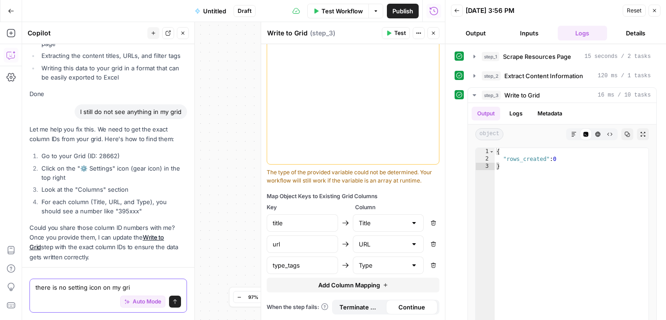
type textarea "there is no setting icon on my grid"
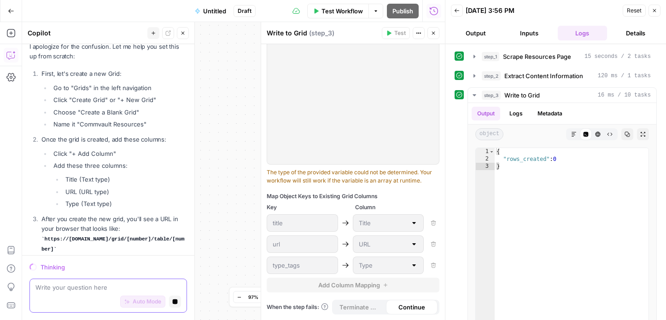
scroll to position [6097, 0]
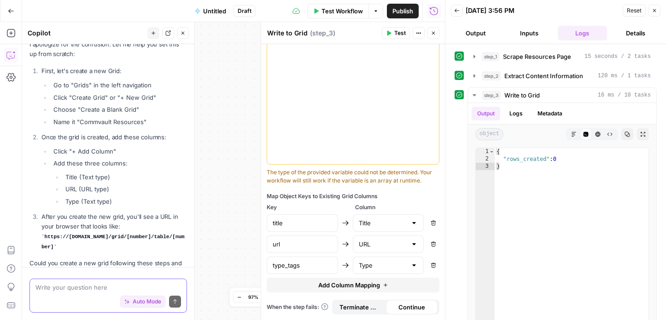
click at [94, 290] on textarea at bounding box center [107, 287] width 145 height 9
paste textarea "8670"
type textarea "yes, the new grid ID is 8670"
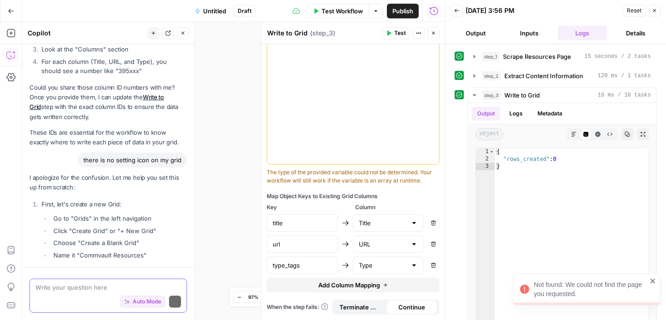
scroll to position [6117, 0]
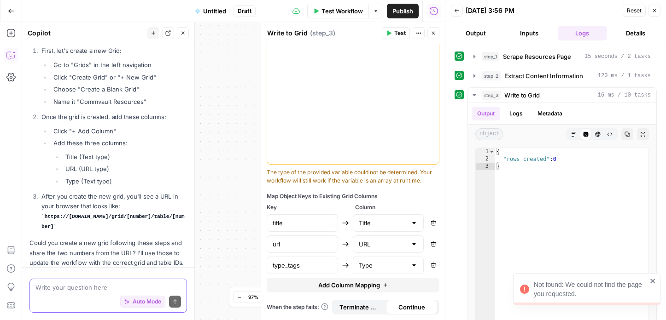
click at [69, 286] on textarea at bounding box center [107, 287] width 145 height 9
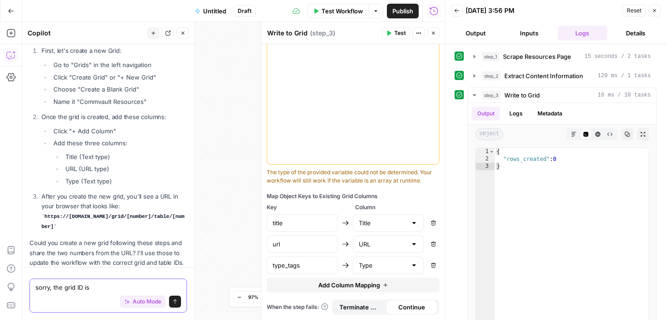
paste textarea "28670"
type textarea "sorry, the grid ID is 28670"
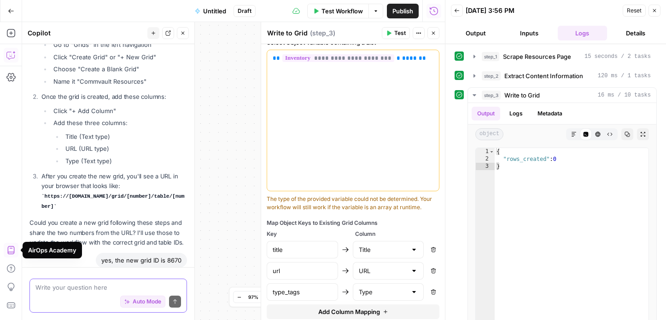
scroll to position [377, 0]
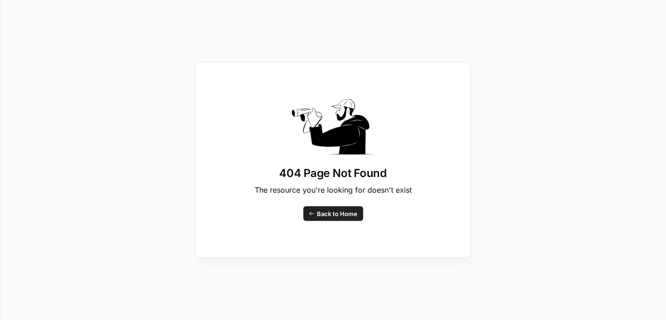
click at [320, 212] on span "Back to Home" at bounding box center [337, 213] width 41 height 9
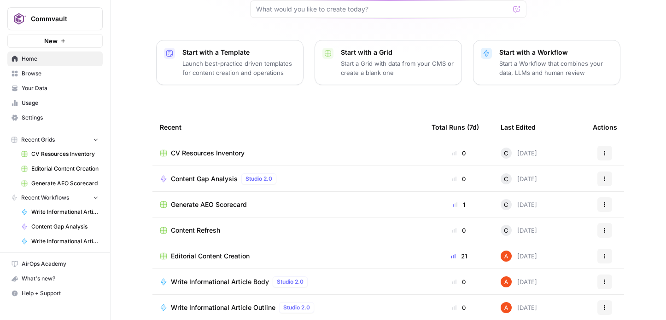
scroll to position [89, 0]
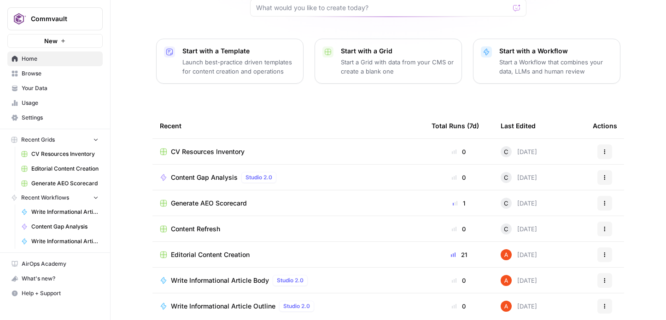
click at [227, 155] on span "CV Resources Inventory" at bounding box center [208, 151] width 74 height 9
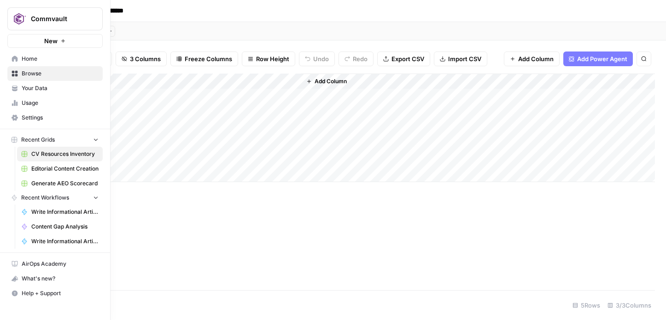
click at [15, 60] on icon at bounding box center [15, 59] width 6 height 6
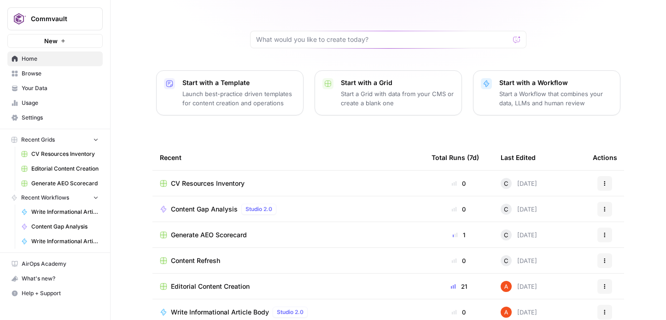
scroll to position [103, 0]
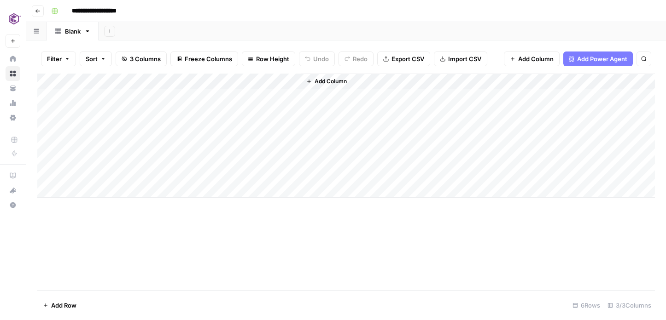
click at [36, 13] on icon "button" at bounding box center [38, 11] width 6 height 6
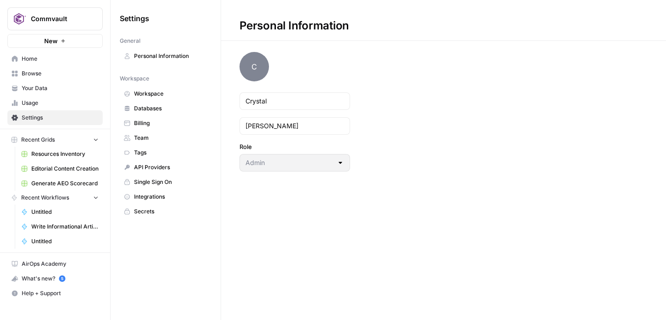
click at [33, 83] on link "Your Data" at bounding box center [54, 88] width 95 height 15
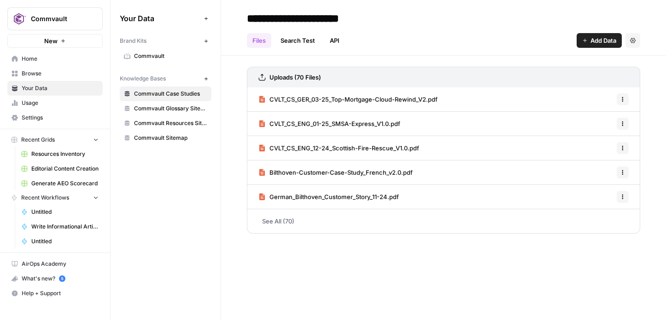
click at [164, 124] on span "Commvault Resources Sitemap" at bounding box center [170, 123] width 73 height 8
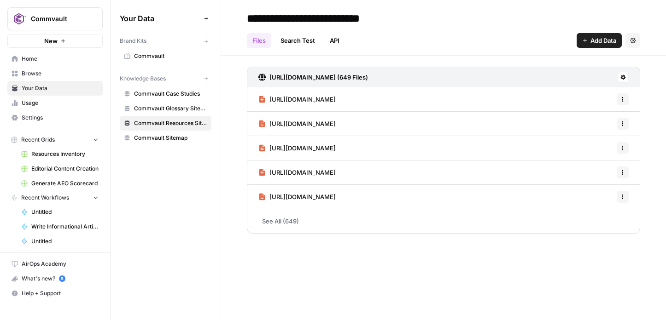
click at [72, 153] on span "Resources Inventory" at bounding box center [64, 154] width 67 height 8
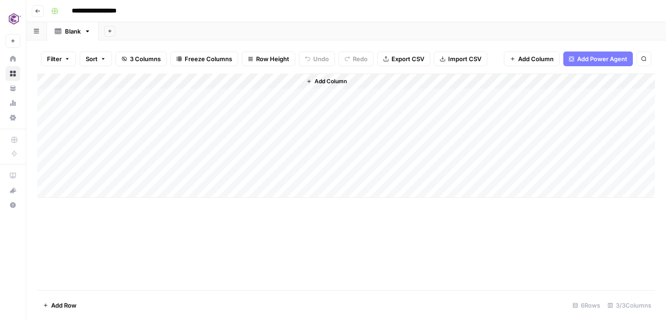
click at [87, 32] on icon "button" at bounding box center [87, 31] width 6 height 6
click at [71, 31] on div "Blank" at bounding box center [73, 31] width 16 height 9
click at [37, 10] on icon "button" at bounding box center [38, 11] width 6 height 6
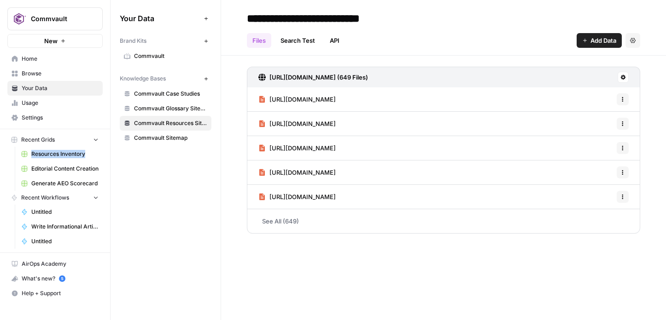
click at [192, 123] on span "Commvault Resources Sitemap" at bounding box center [170, 123] width 73 height 8
click at [34, 60] on span "Home" at bounding box center [60, 59] width 77 height 8
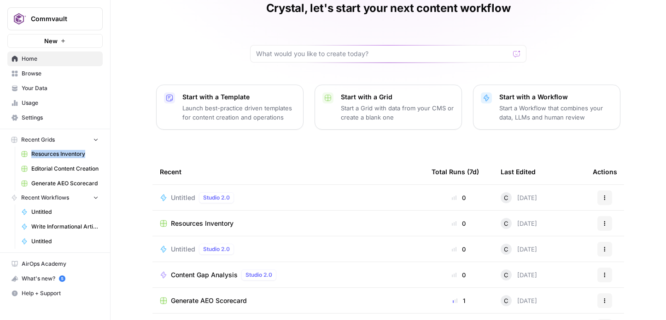
scroll to position [50, 0]
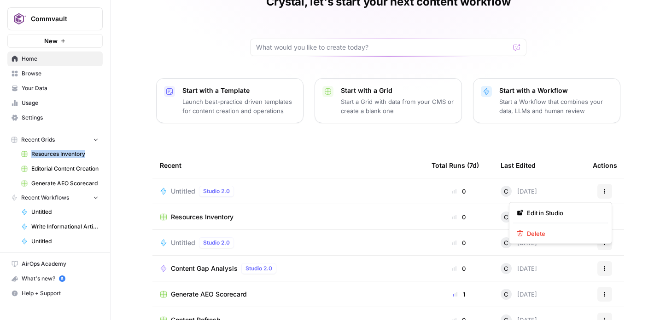
click at [604, 192] on icon "button" at bounding box center [605, 192] width 6 height 6
click at [538, 235] on span "Delete" at bounding box center [564, 233] width 74 height 9
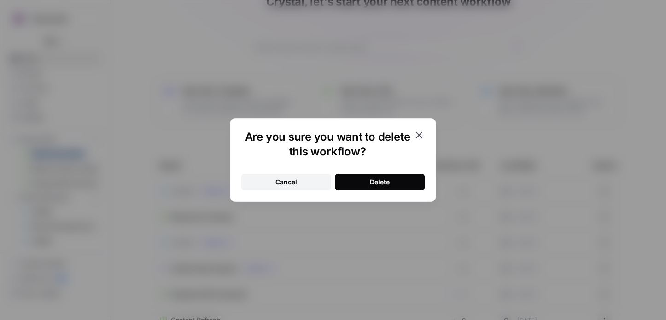
click at [408, 185] on button "Delete" at bounding box center [380, 182] width 90 height 17
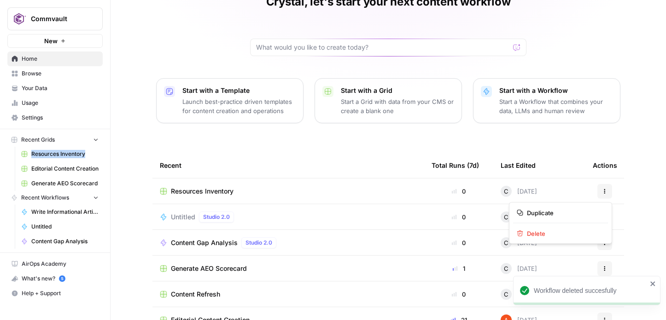
click at [603, 191] on icon "button" at bounding box center [605, 192] width 6 height 6
click at [537, 234] on span "Delete" at bounding box center [564, 233] width 74 height 9
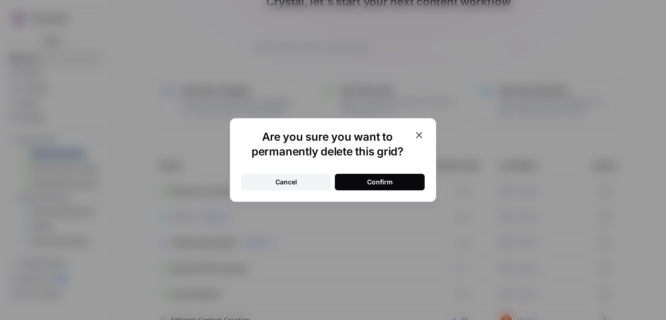
click at [395, 189] on button "Confirm" at bounding box center [380, 182] width 90 height 17
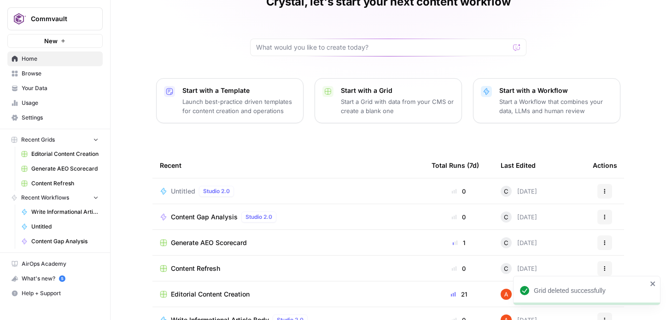
click at [606, 189] on icon "button" at bounding box center [605, 192] width 6 height 6
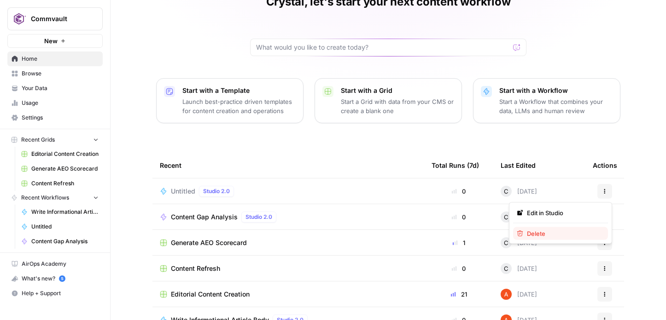
click at [535, 232] on span "Delete" at bounding box center [564, 233] width 74 height 9
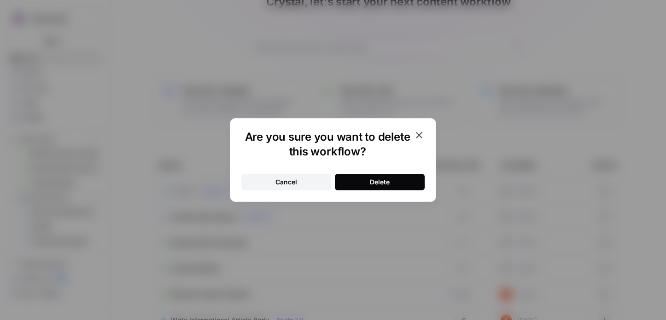
click at [410, 181] on button "Delete" at bounding box center [380, 182] width 90 height 17
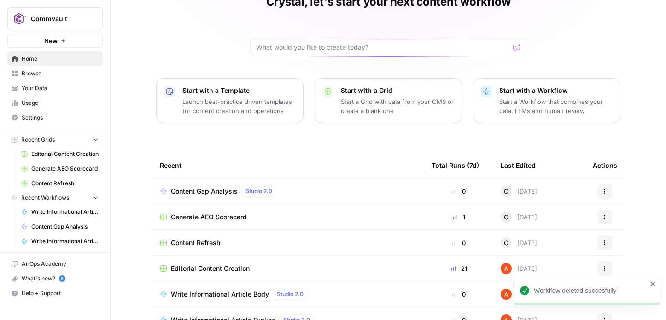
click at [51, 41] on span "New" at bounding box center [50, 40] width 13 height 9
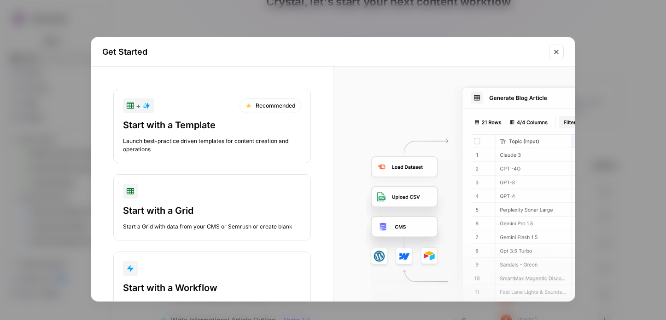
click at [176, 206] on div "Start with a Grid" at bounding box center [212, 210] width 178 height 13
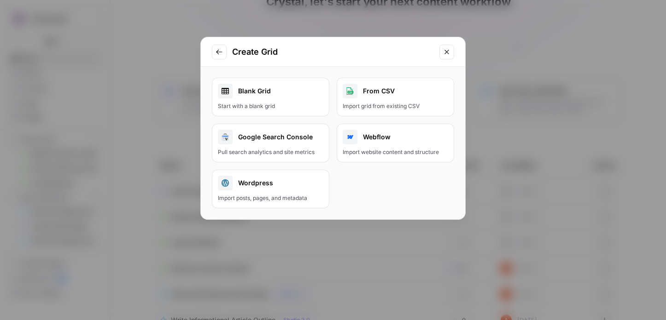
click at [249, 94] on div "Blank Grid" at bounding box center [270, 91] width 105 height 15
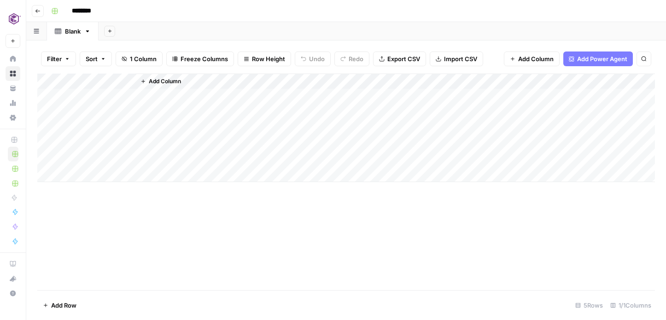
click at [84, 79] on div "Add Column" at bounding box center [345, 128] width 617 height 109
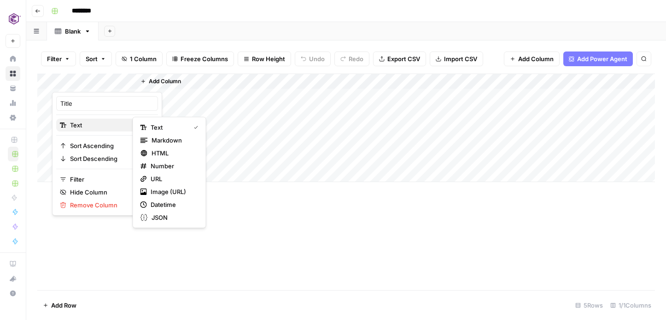
click at [80, 124] on span "Text" at bounding box center [105, 125] width 71 height 9
click at [154, 129] on span "Text" at bounding box center [169, 127] width 36 height 9
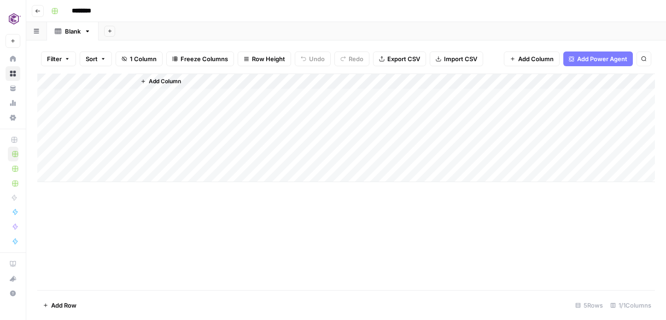
click at [161, 81] on span "Add Column" at bounding box center [165, 81] width 32 height 8
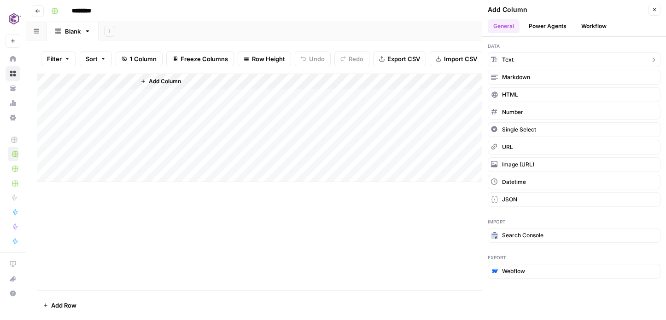
click at [507, 59] on span "Text" at bounding box center [508, 60] width 12 height 8
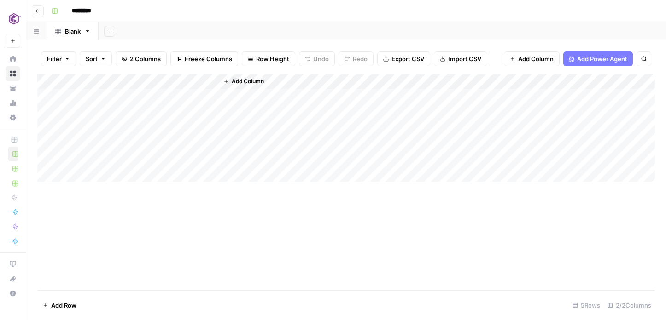
click at [177, 81] on div "Add Column" at bounding box center [345, 128] width 617 height 109
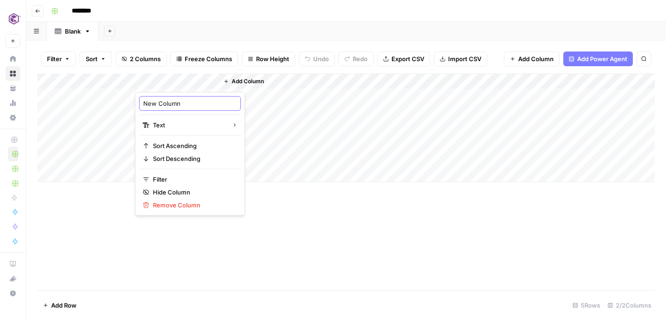
drag, startPoint x: 188, startPoint y: 102, endPoint x: 120, endPoint y: 81, distance: 71.5
click at [120, 81] on body "Commvault New Home Browse Your Data Usage Settings Recent Grids New Grid Editor…" at bounding box center [333, 160] width 666 height 320
type input "N"
type input "URL"
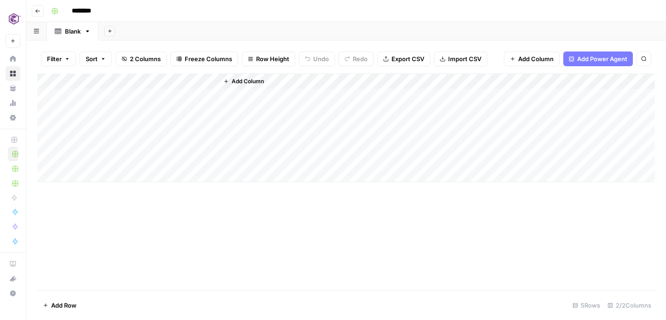
click at [246, 80] on span "Add Column" at bounding box center [248, 81] width 32 height 8
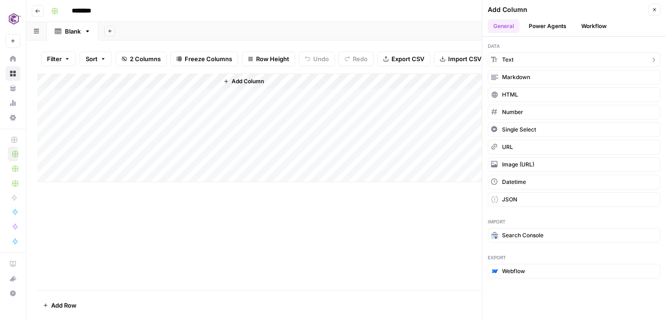
click at [508, 60] on span "Text" at bounding box center [508, 60] width 12 height 8
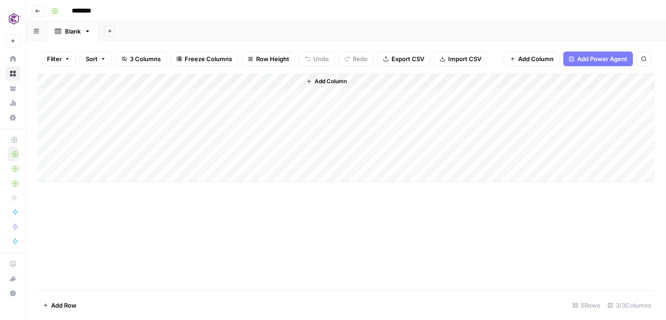
click at [268, 81] on div "Add Column" at bounding box center [345, 128] width 617 height 109
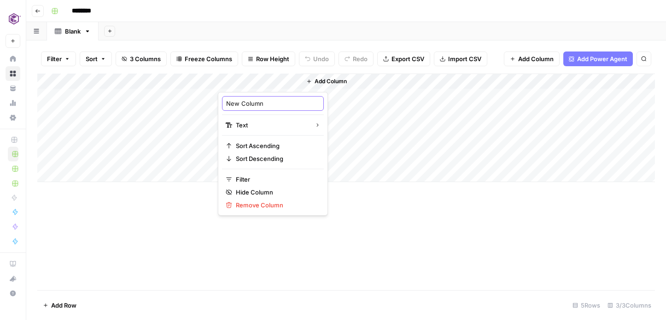
drag, startPoint x: 272, startPoint y: 107, endPoint x: 185, endPoint y: 79, distance: 91.0
click at [185, 79] on body "Commvault New Home Browse Your Data Usage Settings Recent Grids New Grid Editor…" at bounding box center [333, 160] width 666 height 320
type input "N"
type input "Type"
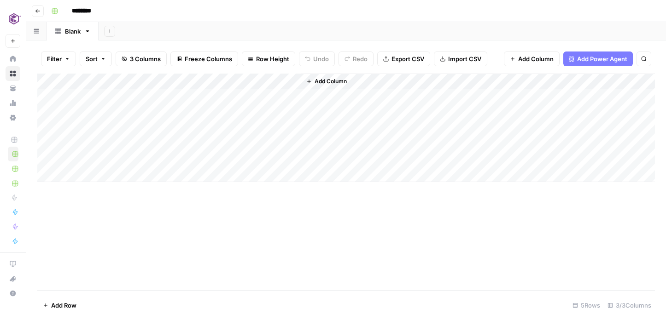
click at [282, 138] on div "Add Column" at bounding box center [345, 128] width 617 height 109
click at [93, 13] on input "********" at bounding box center [94, 11] width 52 height 15
drag, startPoint x: 103, startPoint y: 12, endPoint x: 59, endPoint y: 0, distance: 45.7
click at [59, 0] on header "Go back ********" at bounding box center [345, 11] width 639 height 22
type input "**********"
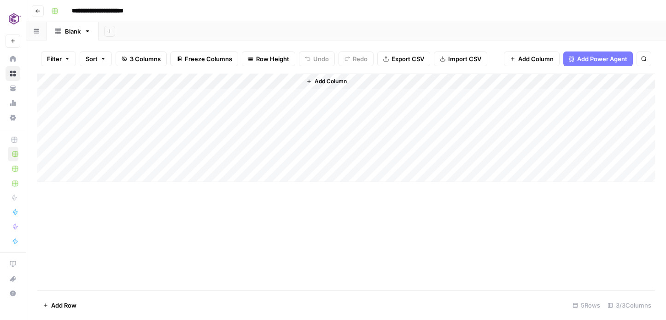
click at [172, 24] on div "Add Sheet" at bounding box center [381, 31] width 567 height 18
click at [222, 23] on div "Add Sheet" at bounding box center [381, 31] width 567 height 18
click at [309, 108] on div "Add Column" at bounding box center [477, 128] width 353 height 109
